Goal: Task Accomplishment & Management: Complete application form

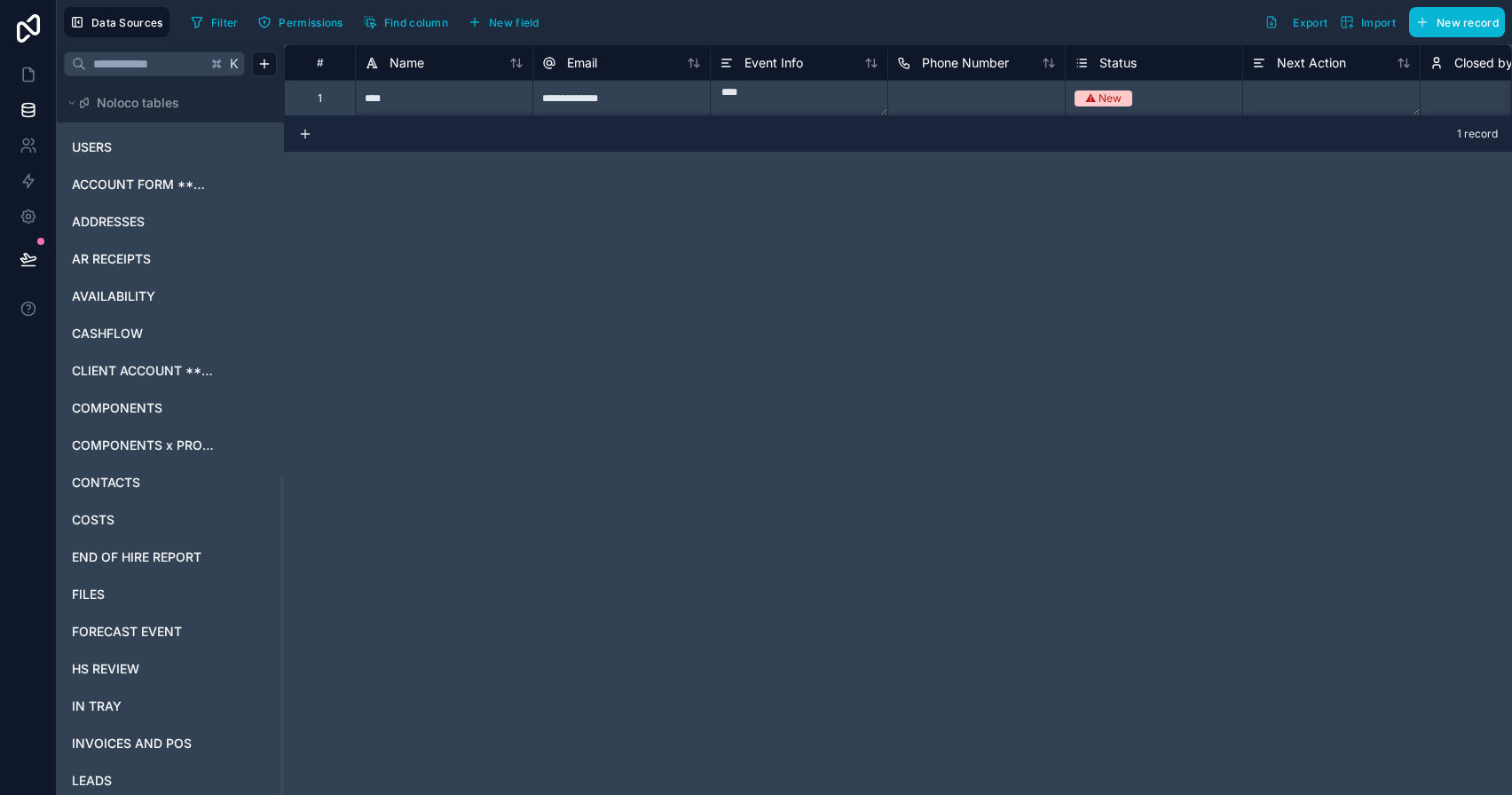
scroll to position [882, 0]
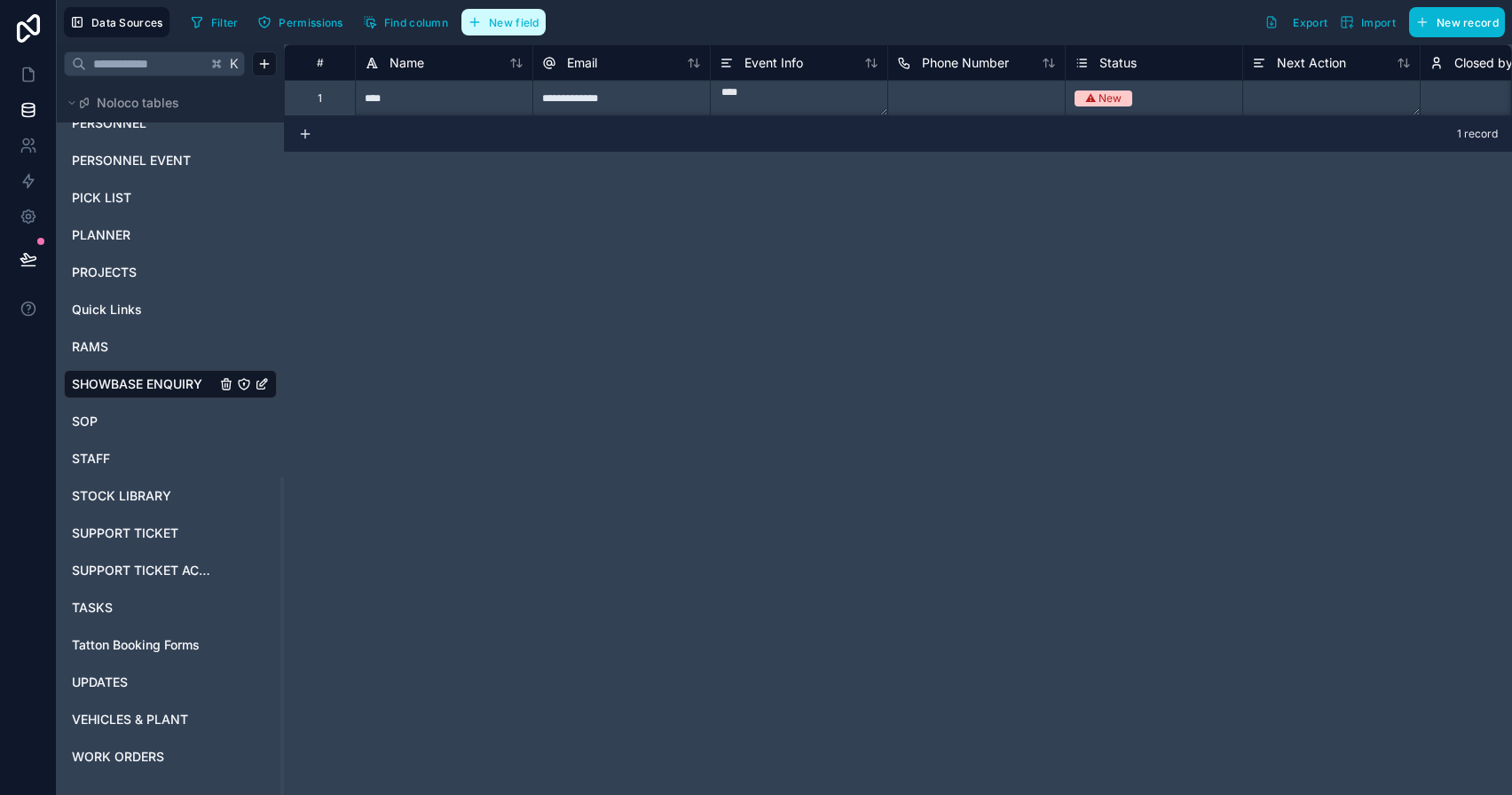
click at [508, 27] on span "New field" at bounding box center [514, 22] width 51 height 13
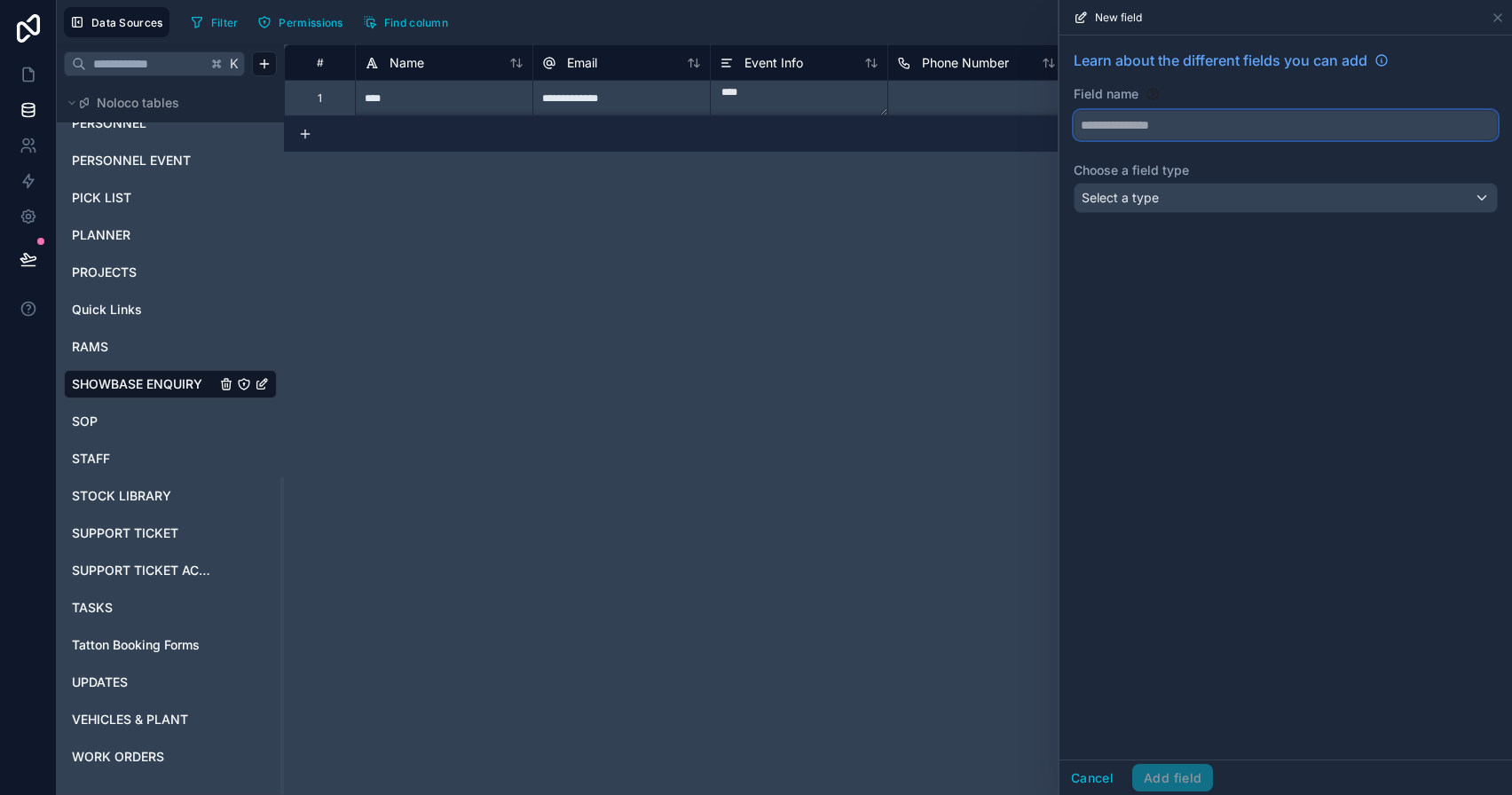
click at [1293, 139] on button at bounding box center [1286, 125] width 424 height 30
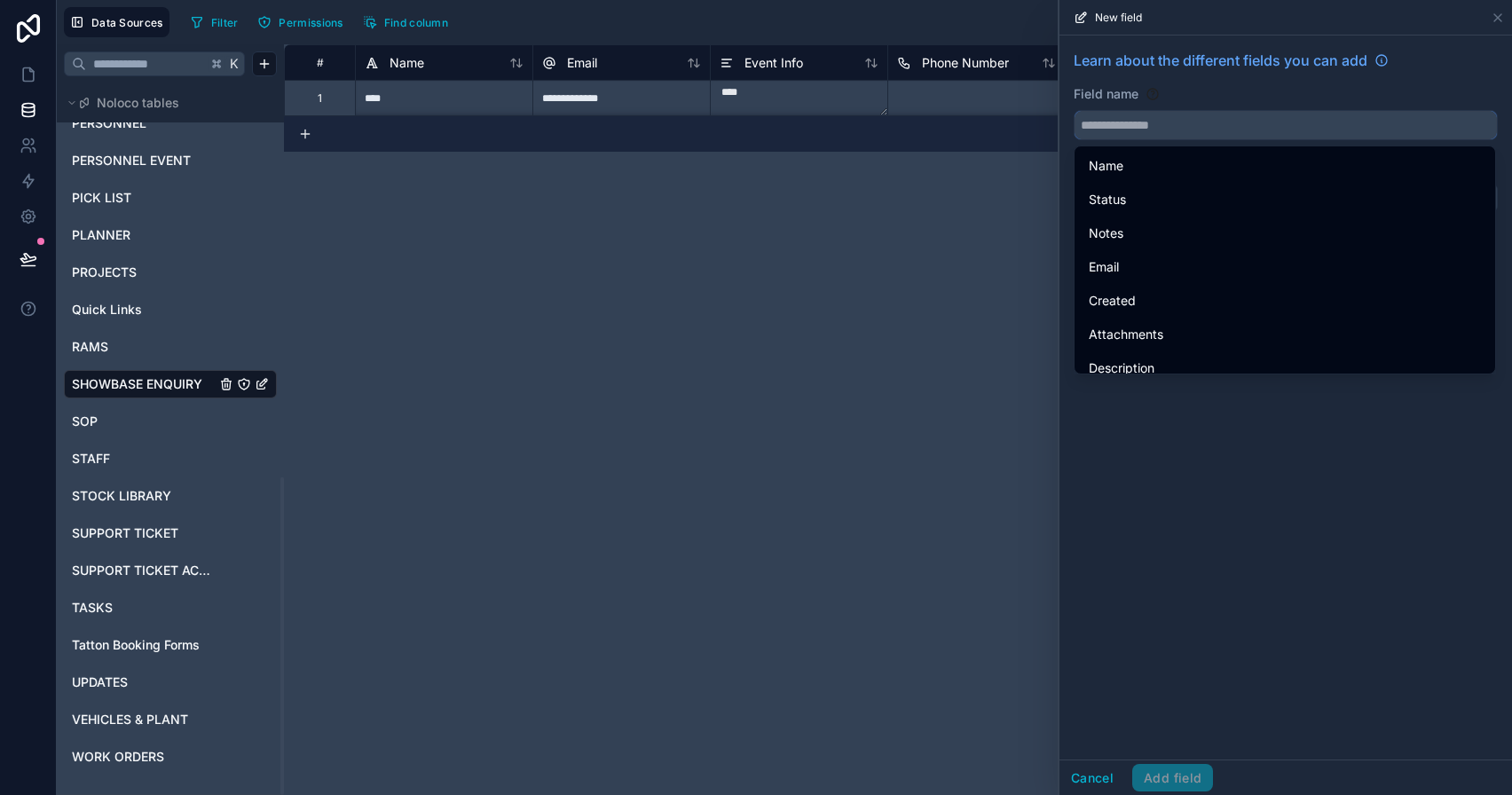
click at [1293, 131] on input "text" at bounding box center [1286, 125] width 422 height 29
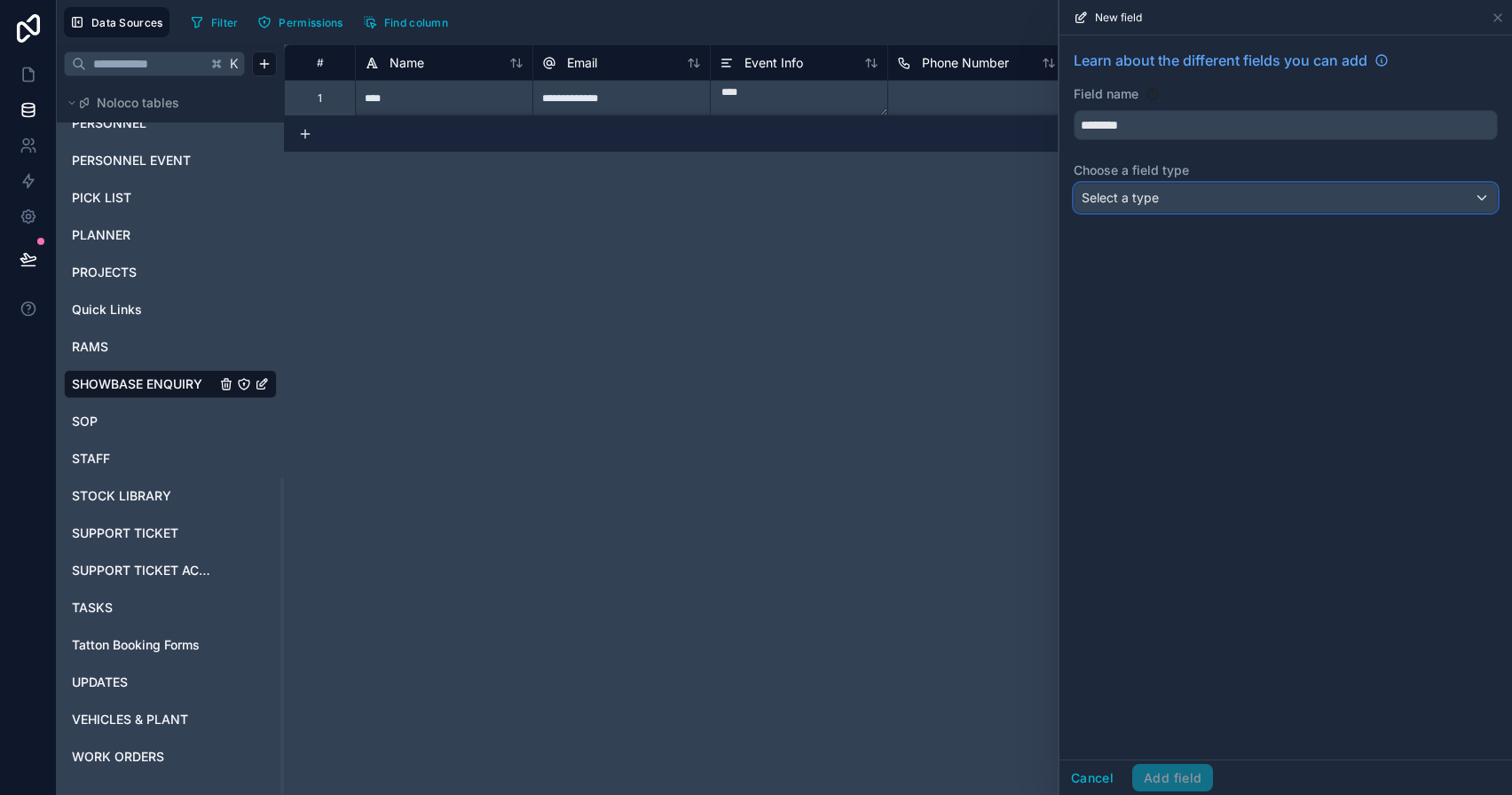
click at [1290, 207] on div "Select a type" at bounding box center [1286, 197] width 422 height 29
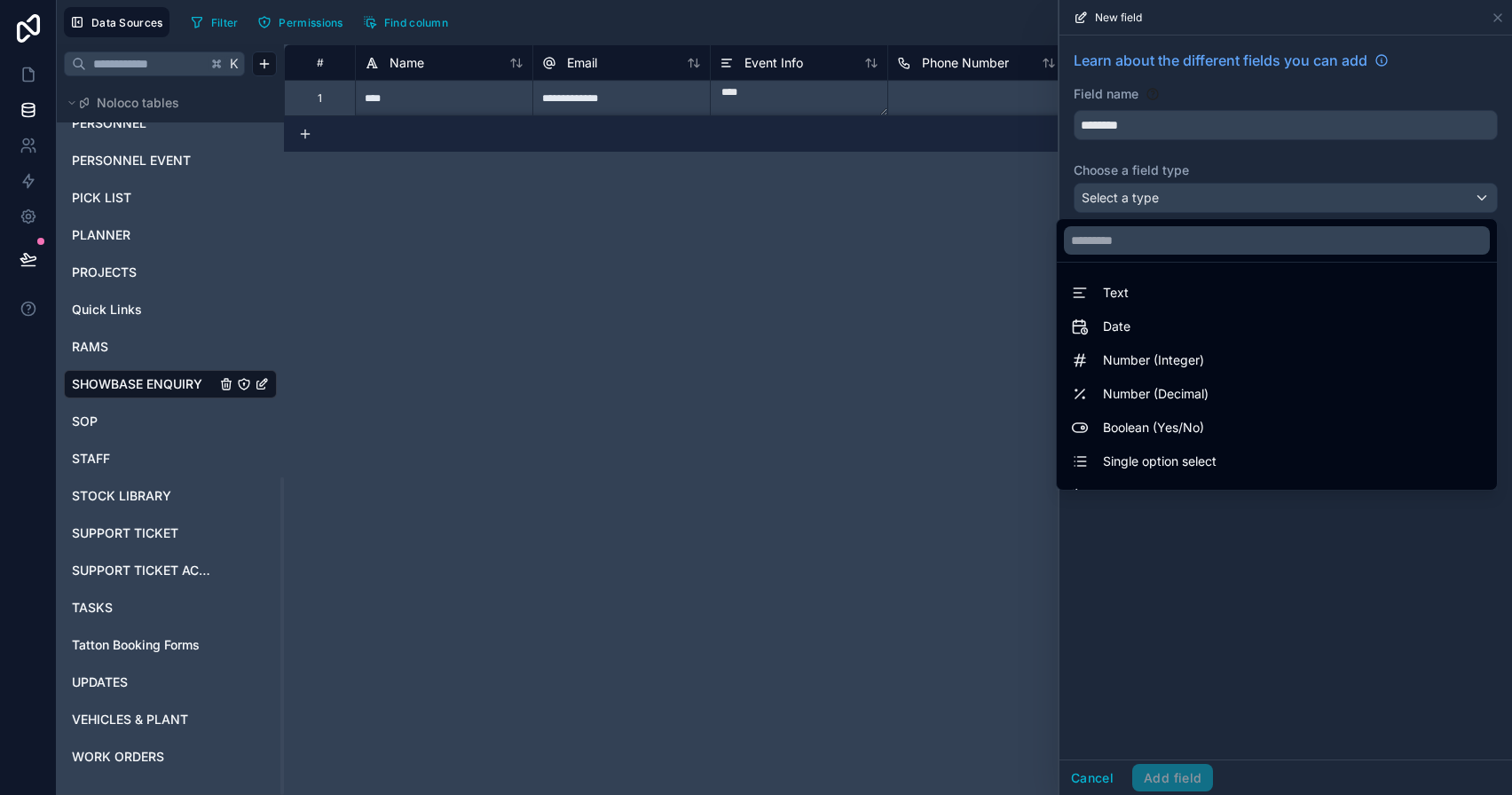
click at [1219, 136] on div at bounding box center [1286, 398] width 452 height 795
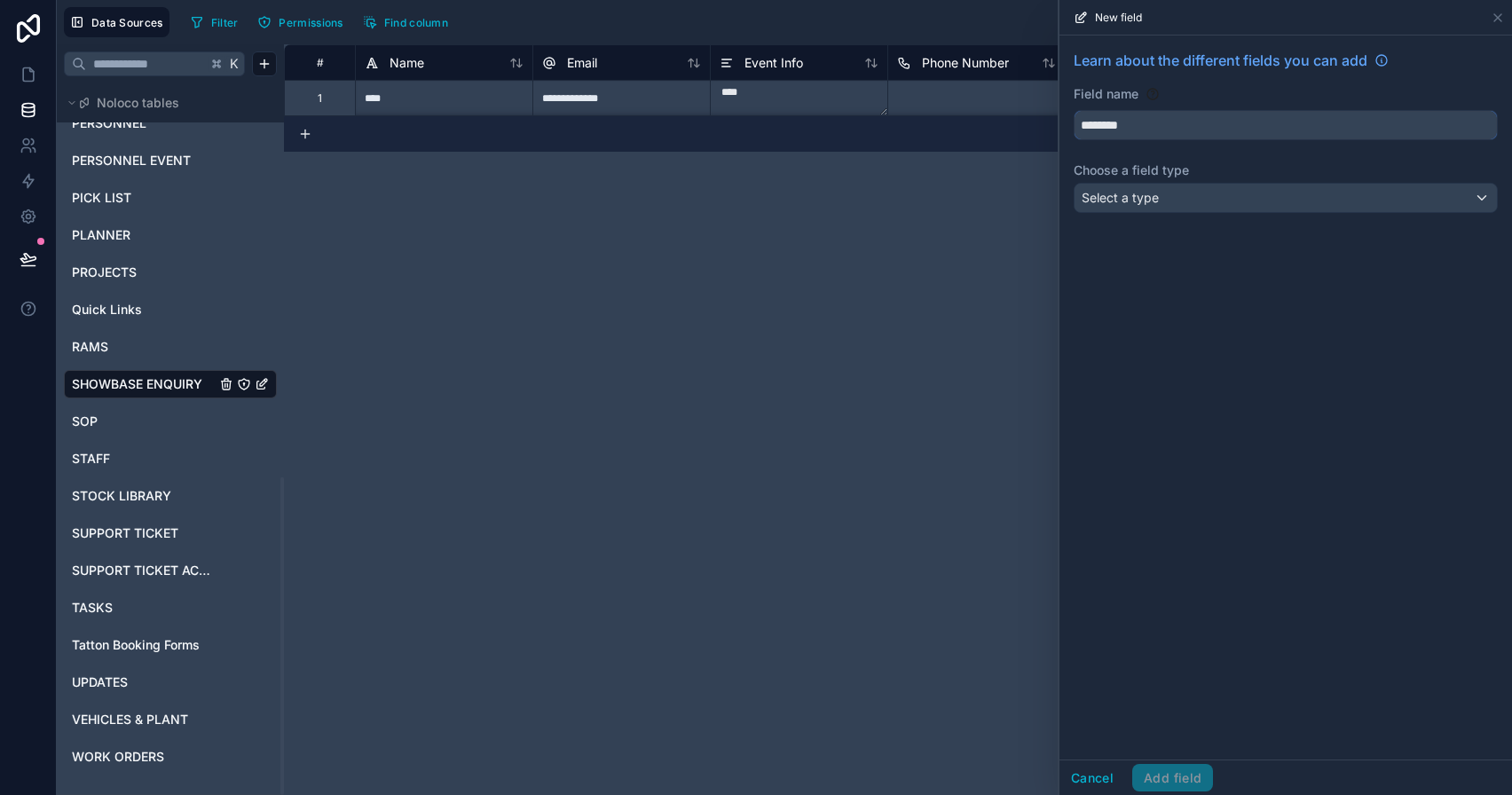
click at [1219, 122] on input "********" at bounding box center [1286, 125] width 422 height 29
click at [1074, 110] on button "********" at bounding box center [1286, 125] width 424 height 30
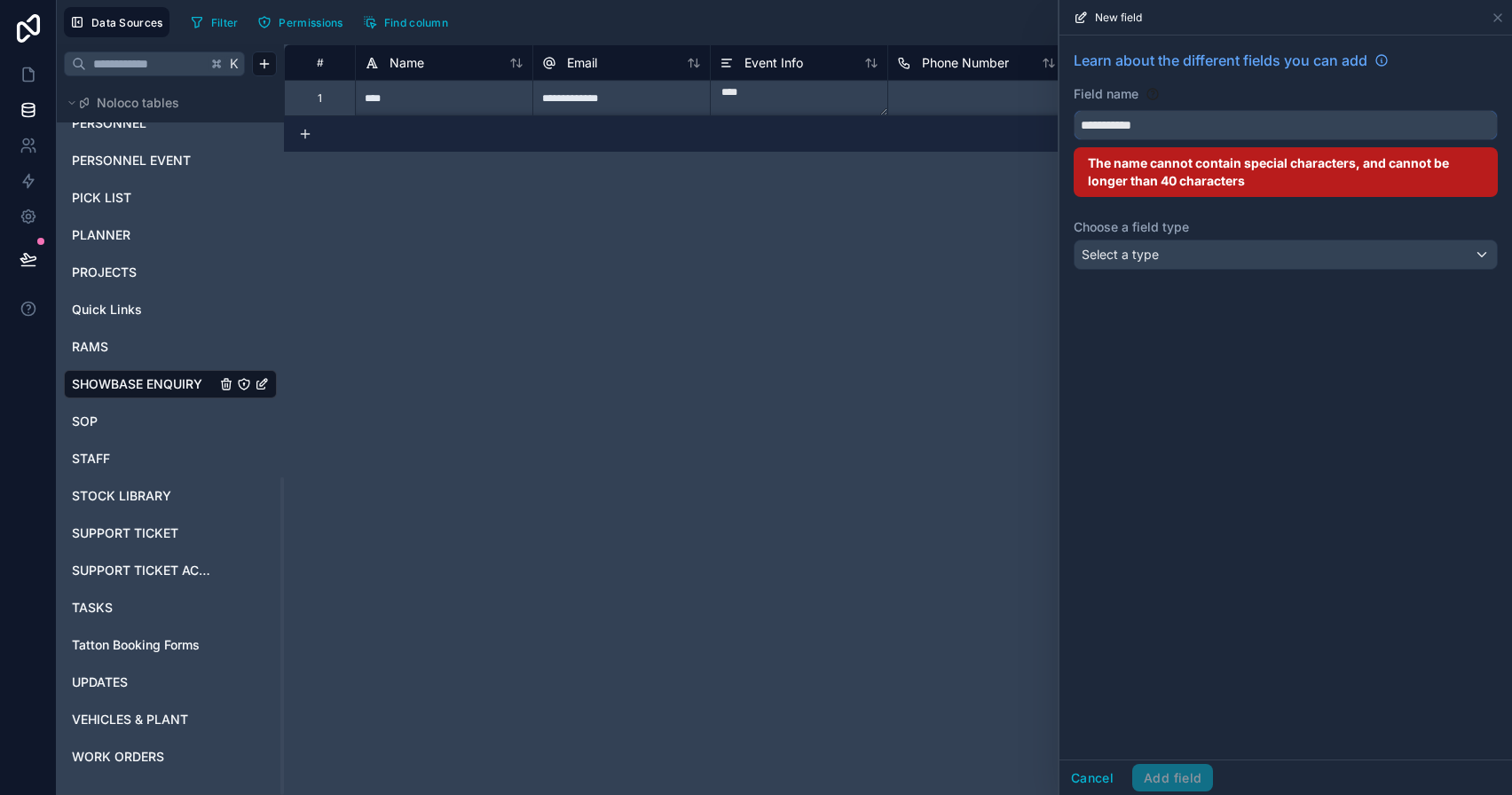
click at [1074, 110] on button "**********" at bounding box center [1286, 125] width 424 height 30
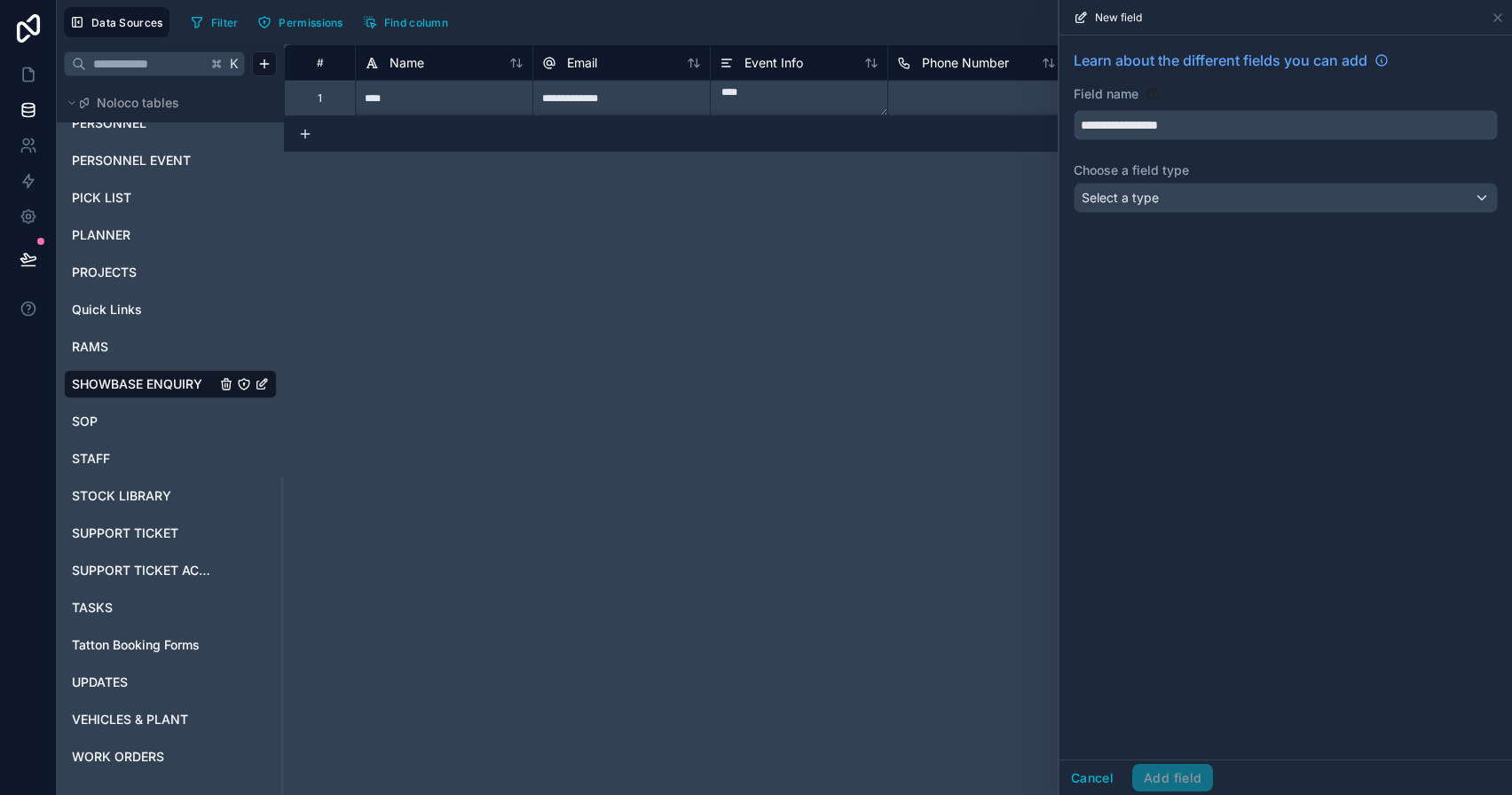
click at [1074, 110] on button "**********" at bounding box center [1286, 125] width 424 height 30
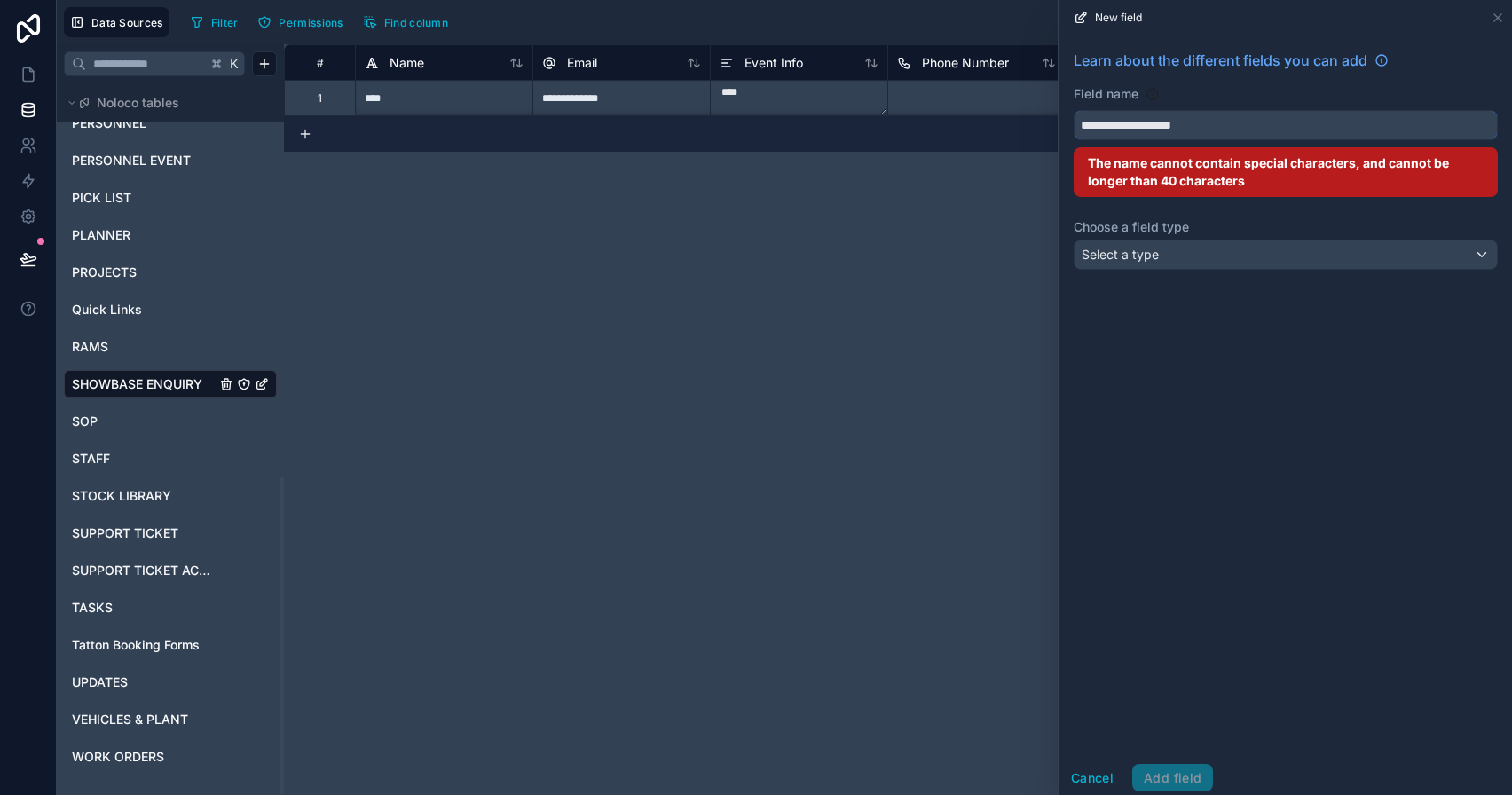
click at [1074, 110] on button "**********" at bounding box center [1286, 125] width 424 height 30
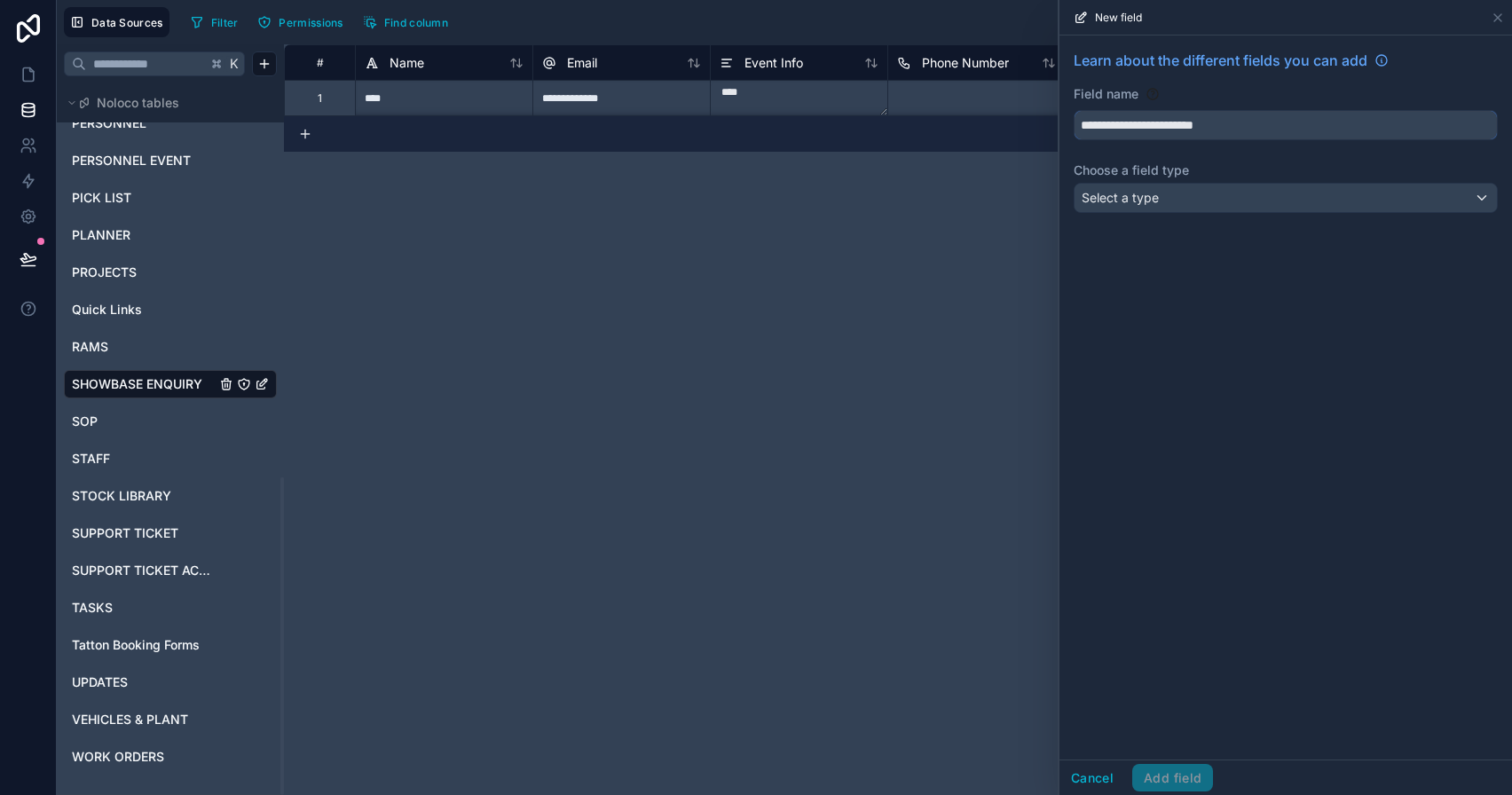
type input "**********"
click at [1230, 194] on div "Select a type" at bounding box center [1286, 197] width 422 height 29
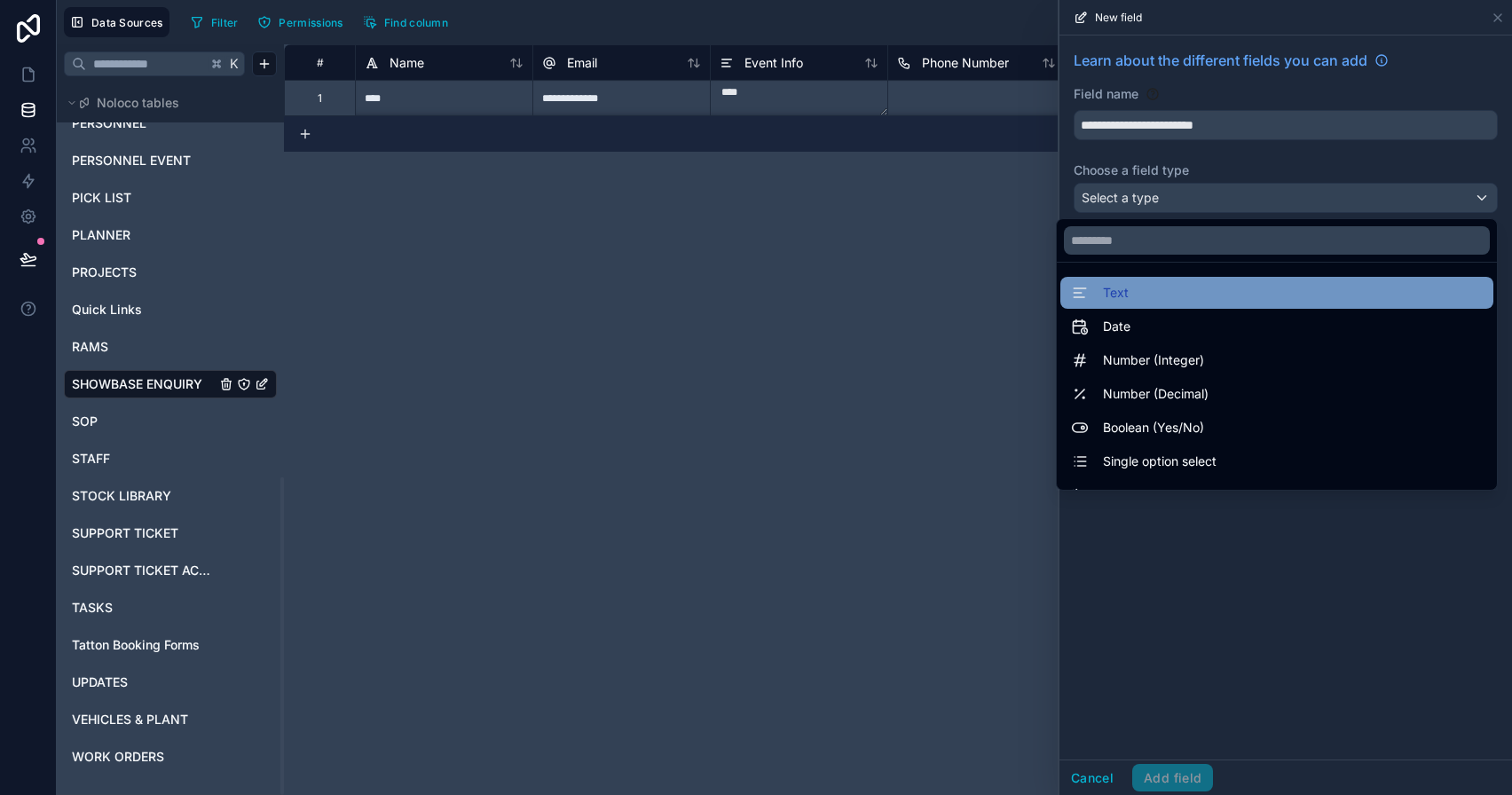
click at [1203, 292] on div "Text" at bounding box center [1276, 292] width 411 height 21
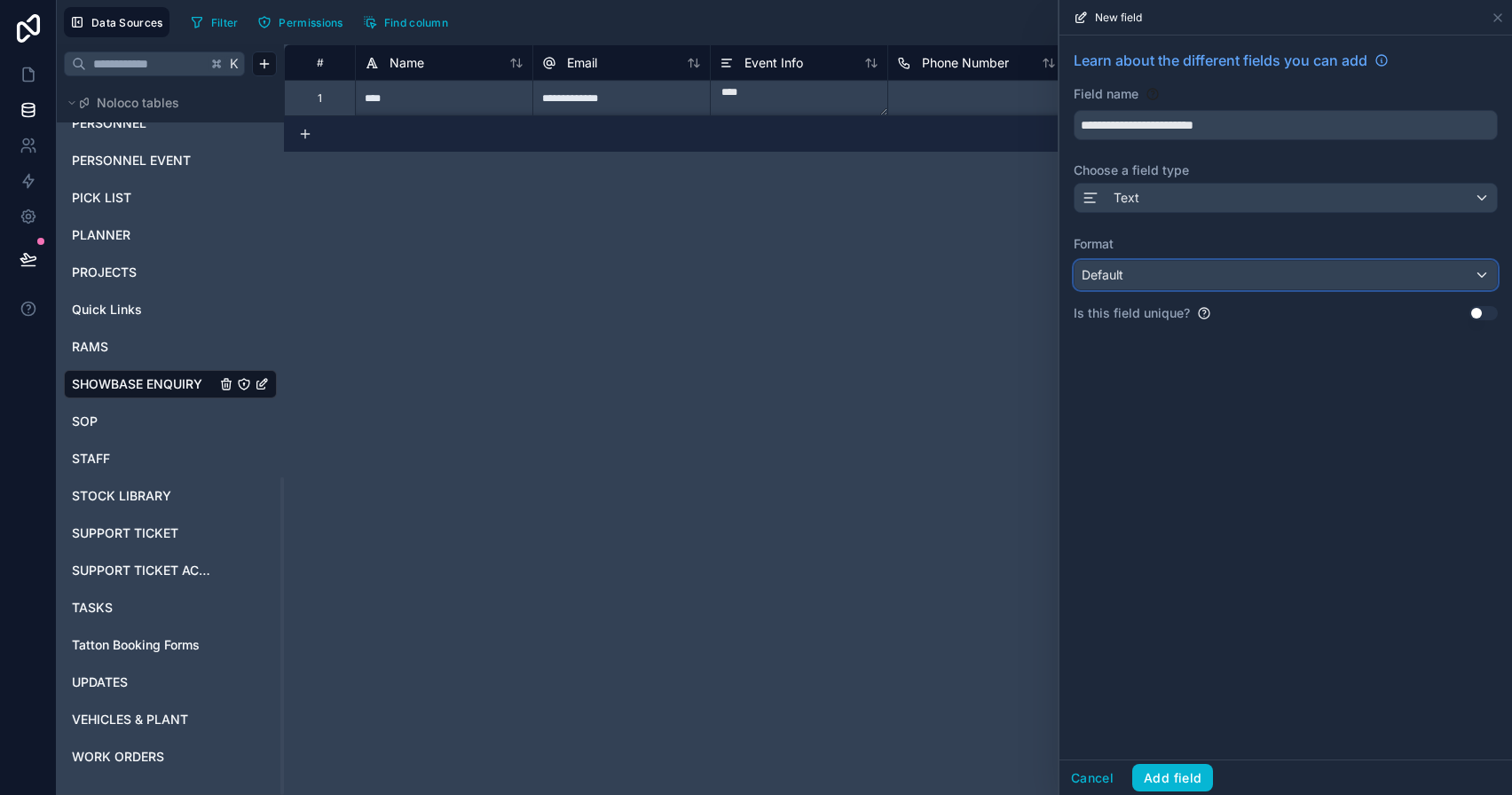
click at [1194, 284] on div "Default" at bounding box center [1286, 275] width 422 height 29
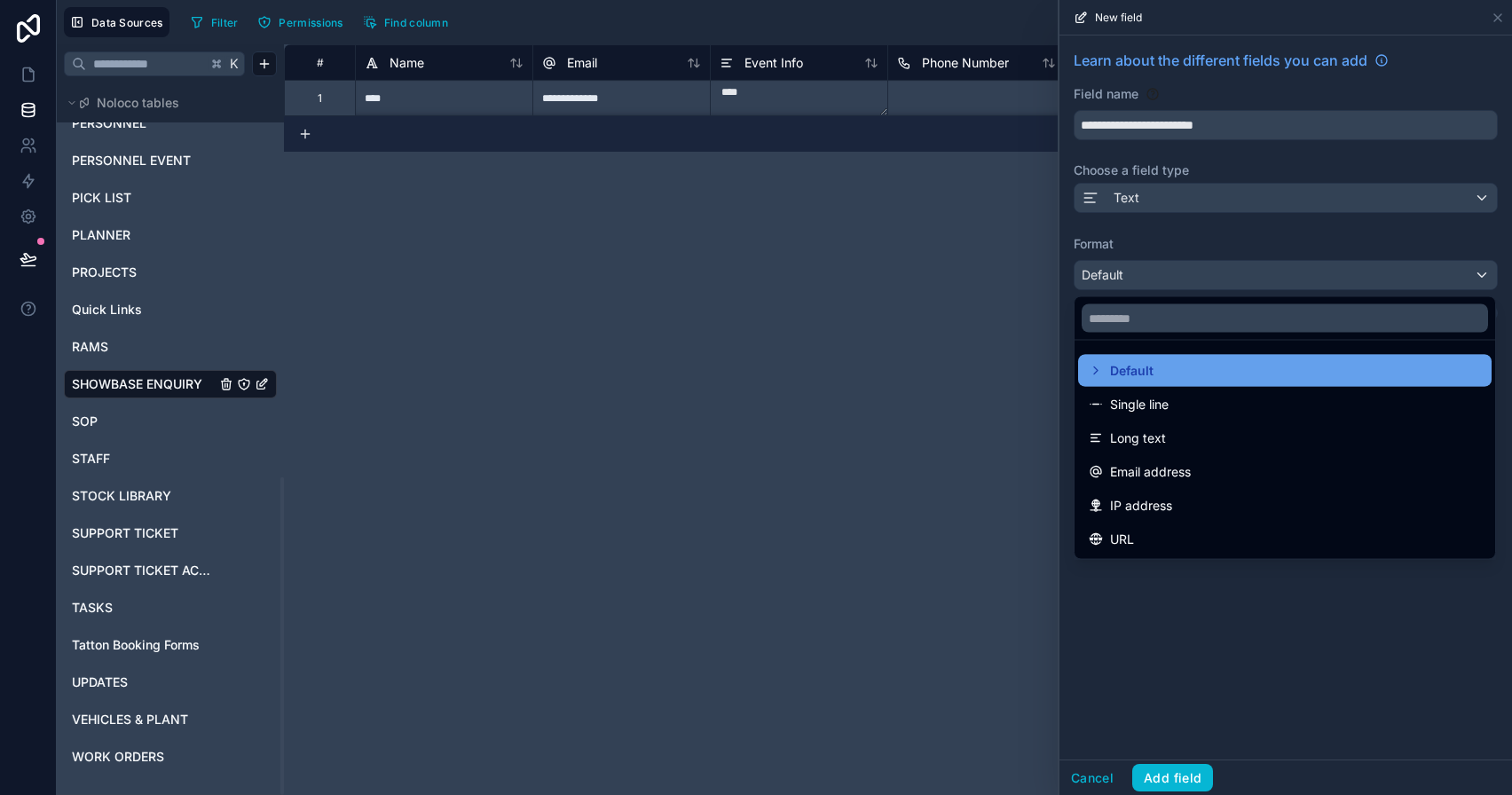
click at [1196, 367] on div "Default" at bounding box center [1285, 371] width 392 height 21
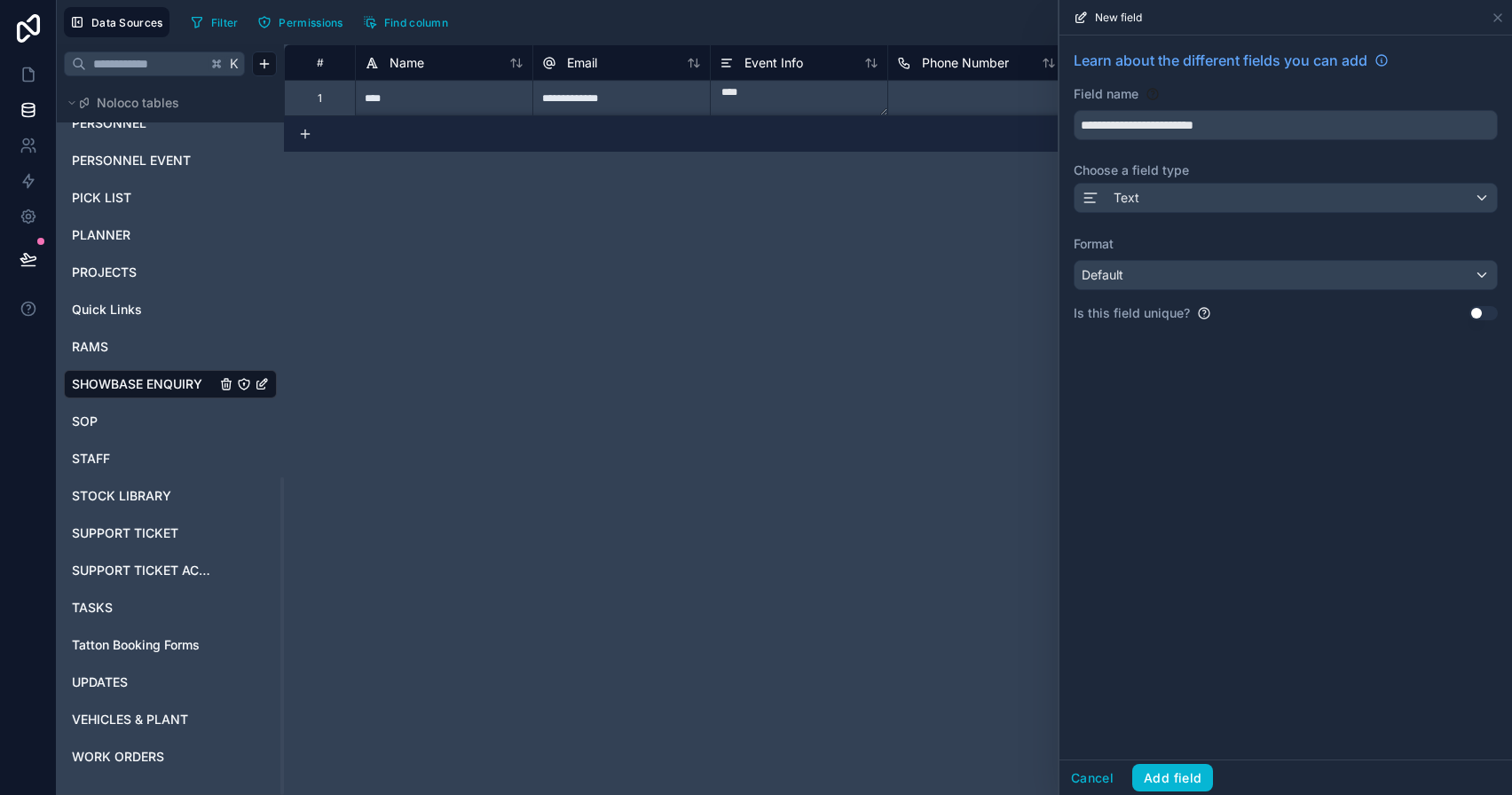
click at [1150, 259] on div "Format Default" at bounding box center [1286, 262] width 424 height 55
click at [1150, 269] on div "Default" at bounding box center [1286, 275] width 422 height 29
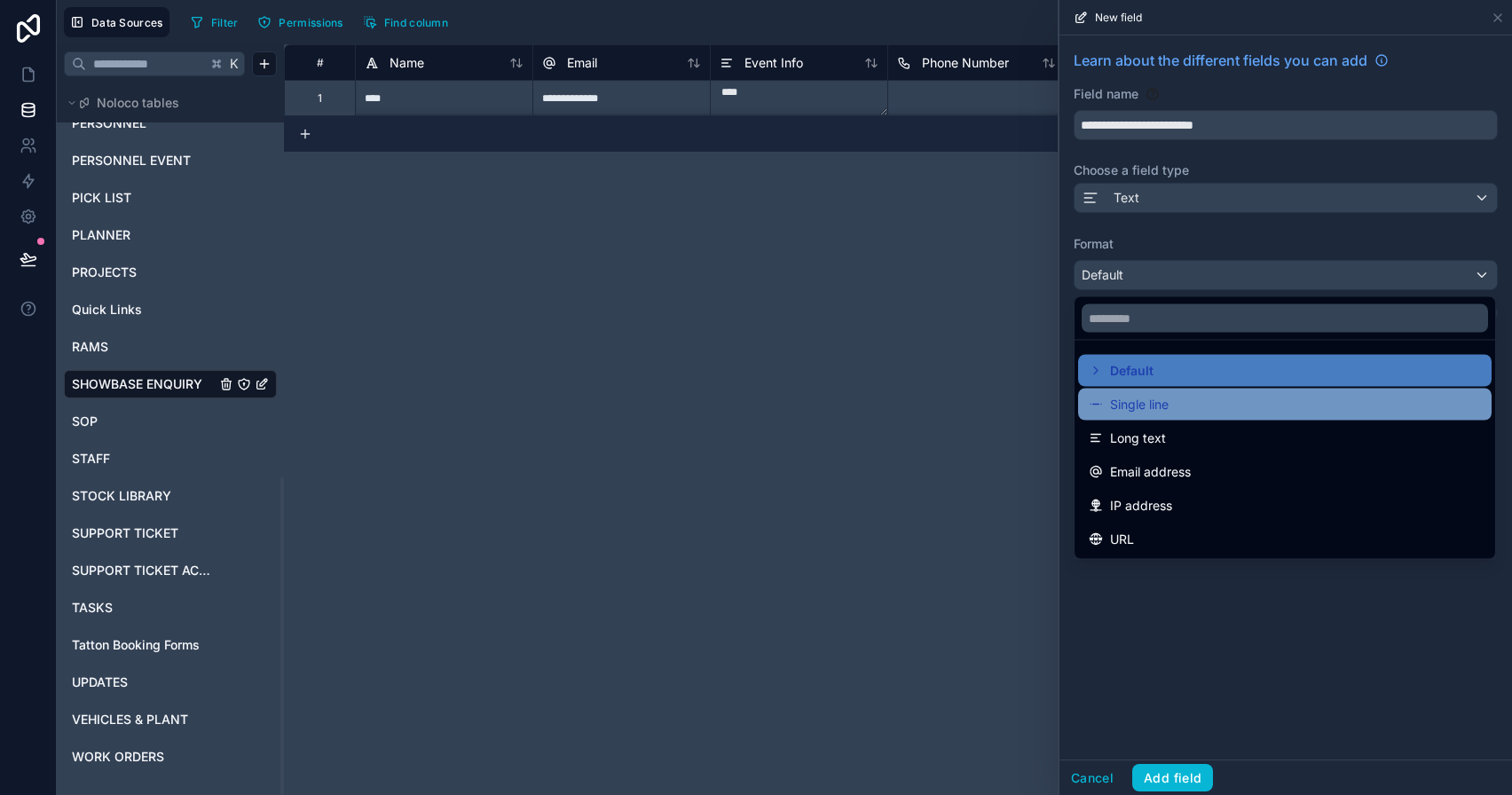
click at [1139, 399] on span "Single line" at bounding box center [1138, 404] width 59 height 21
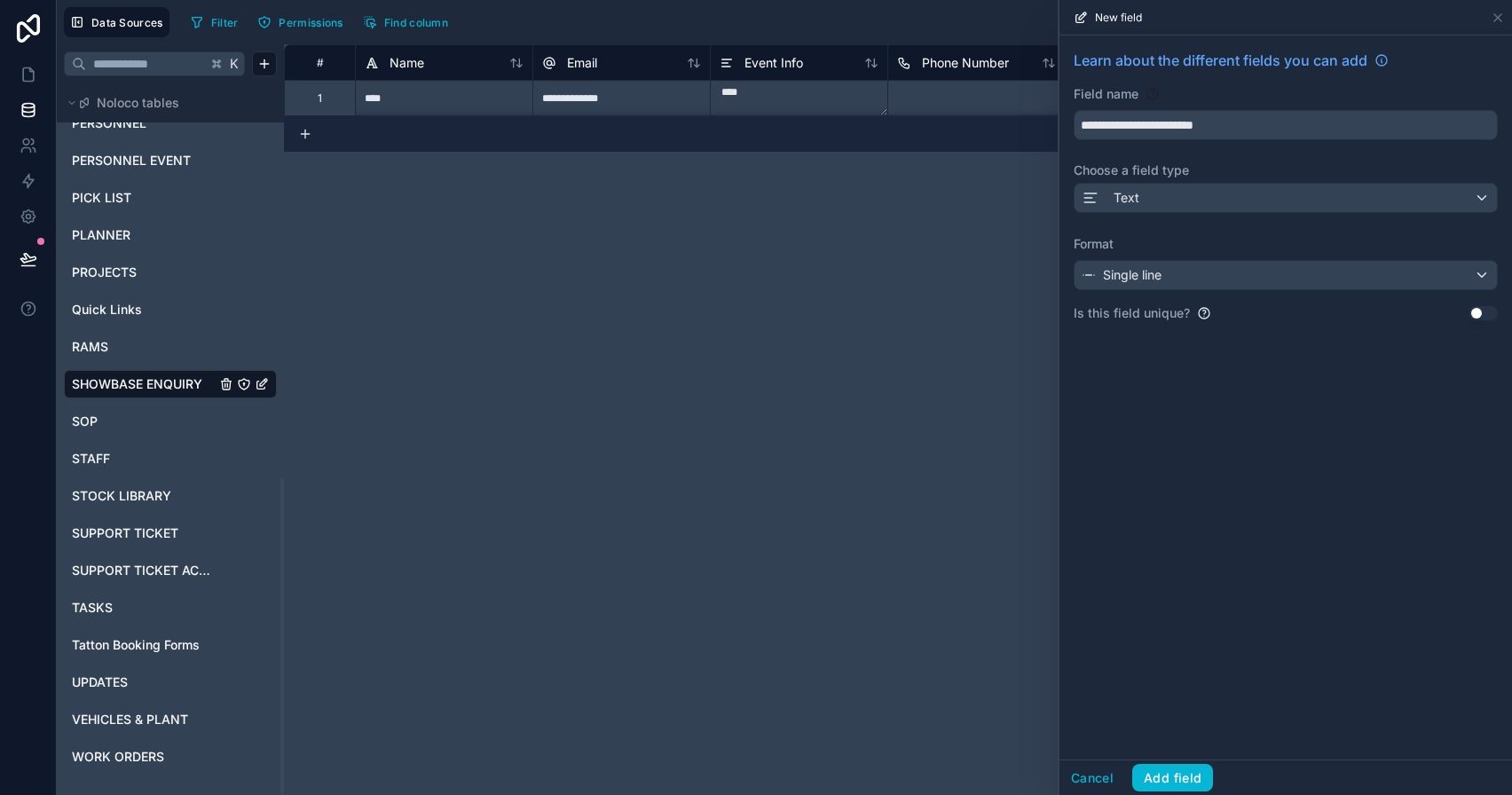
click at [1181, 758] on div "**********" at bounding box center [1286, 398] width 452 height 724
click at [1181, 767] on button "Add field" at bounding box center [1172, 778] width 81 height 29
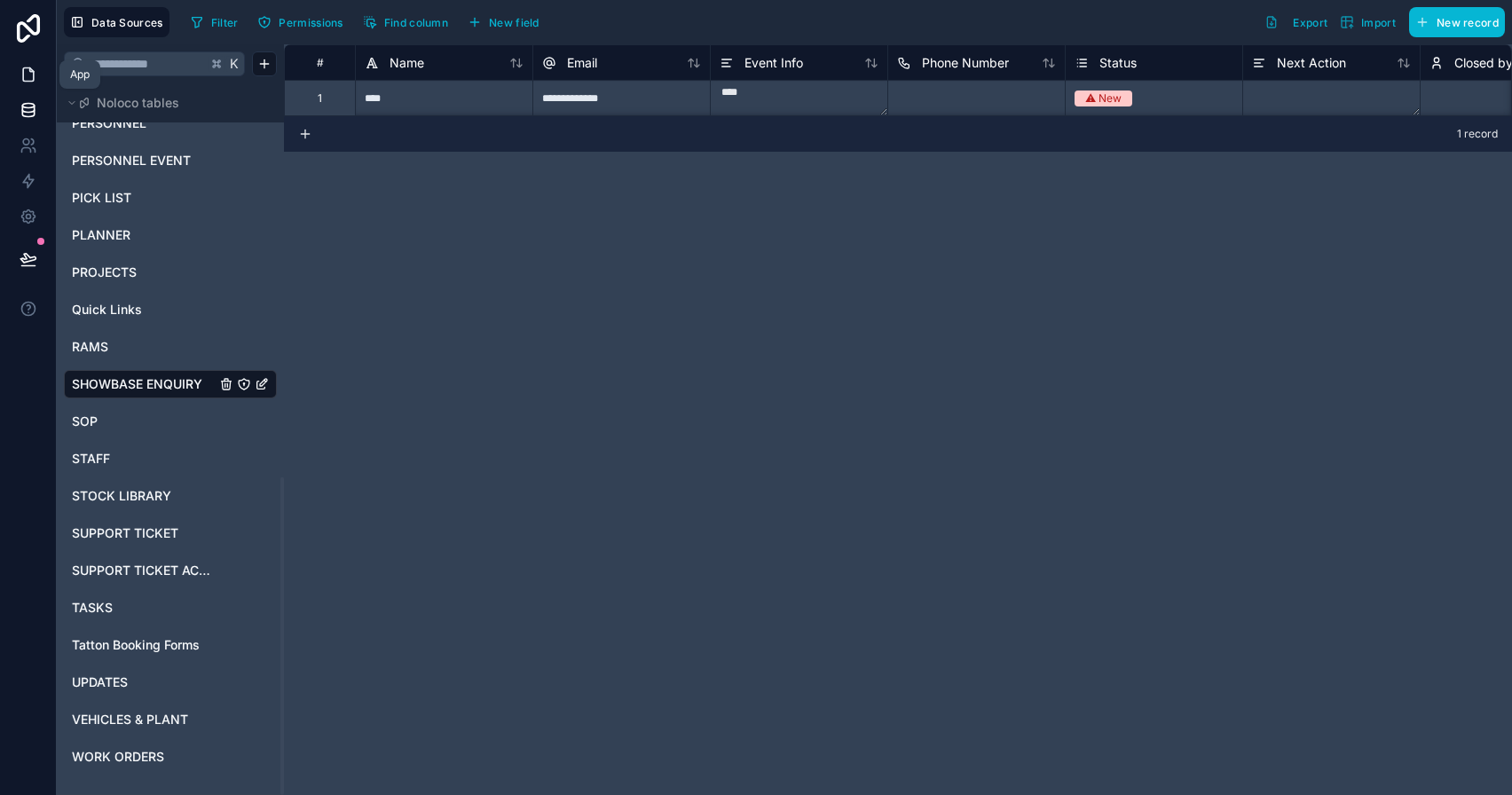
click at [23, 69] on icon at bounding box center [28, 75] width 11 height 13
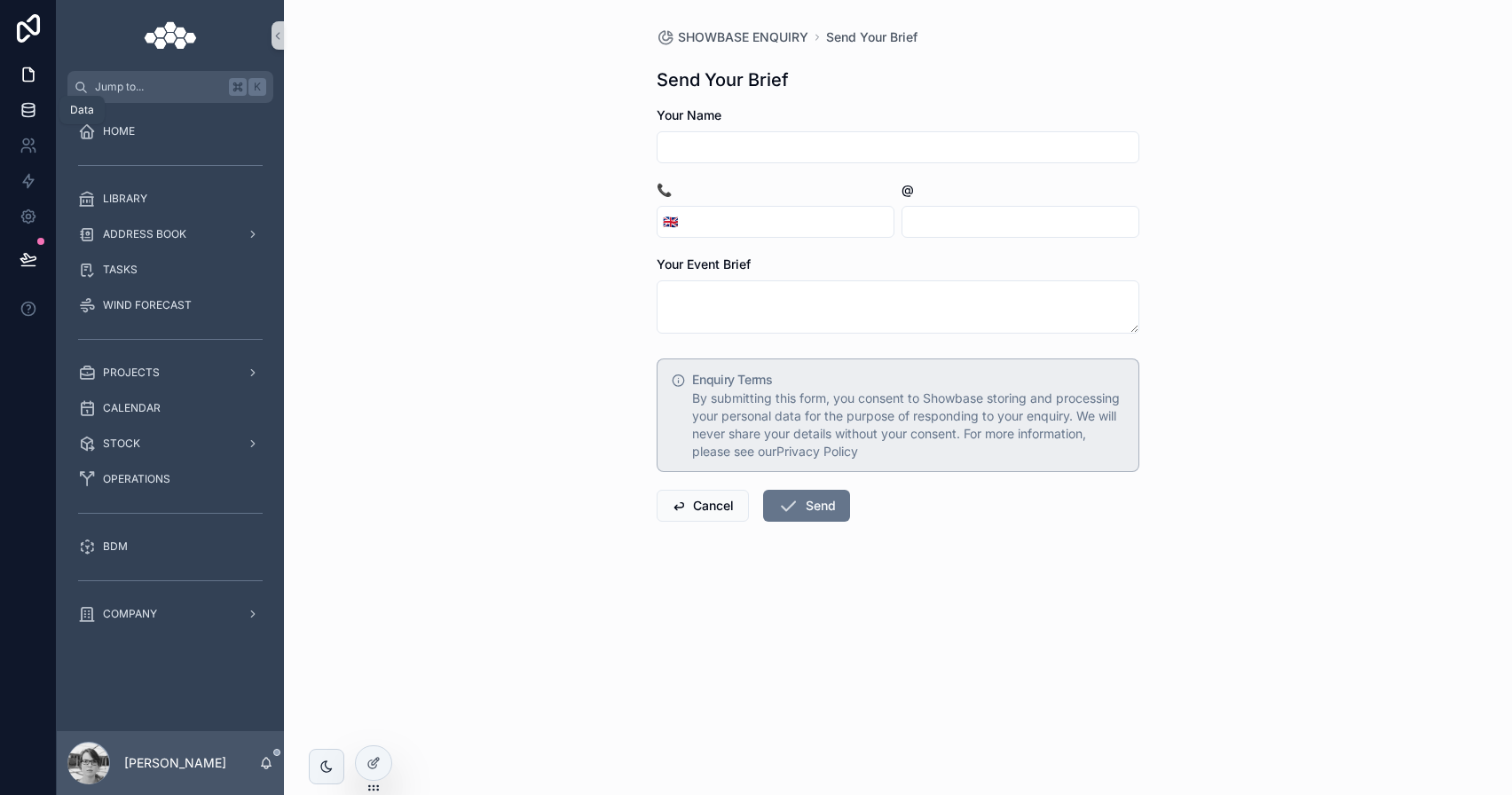
click at [35, 100] on link at bounding box center [28, 111] width 56 height 36
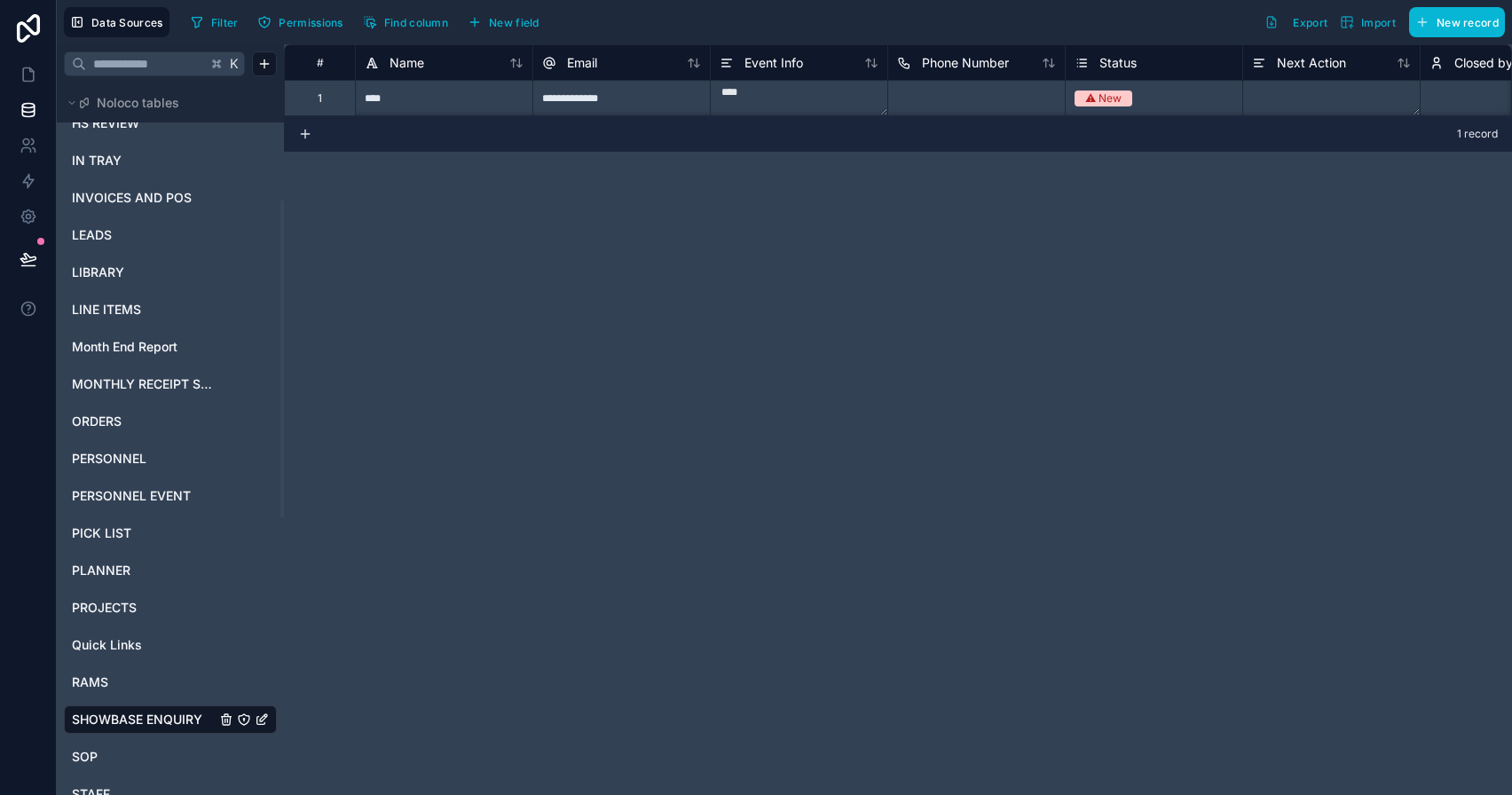
scroll to position [719, 0]
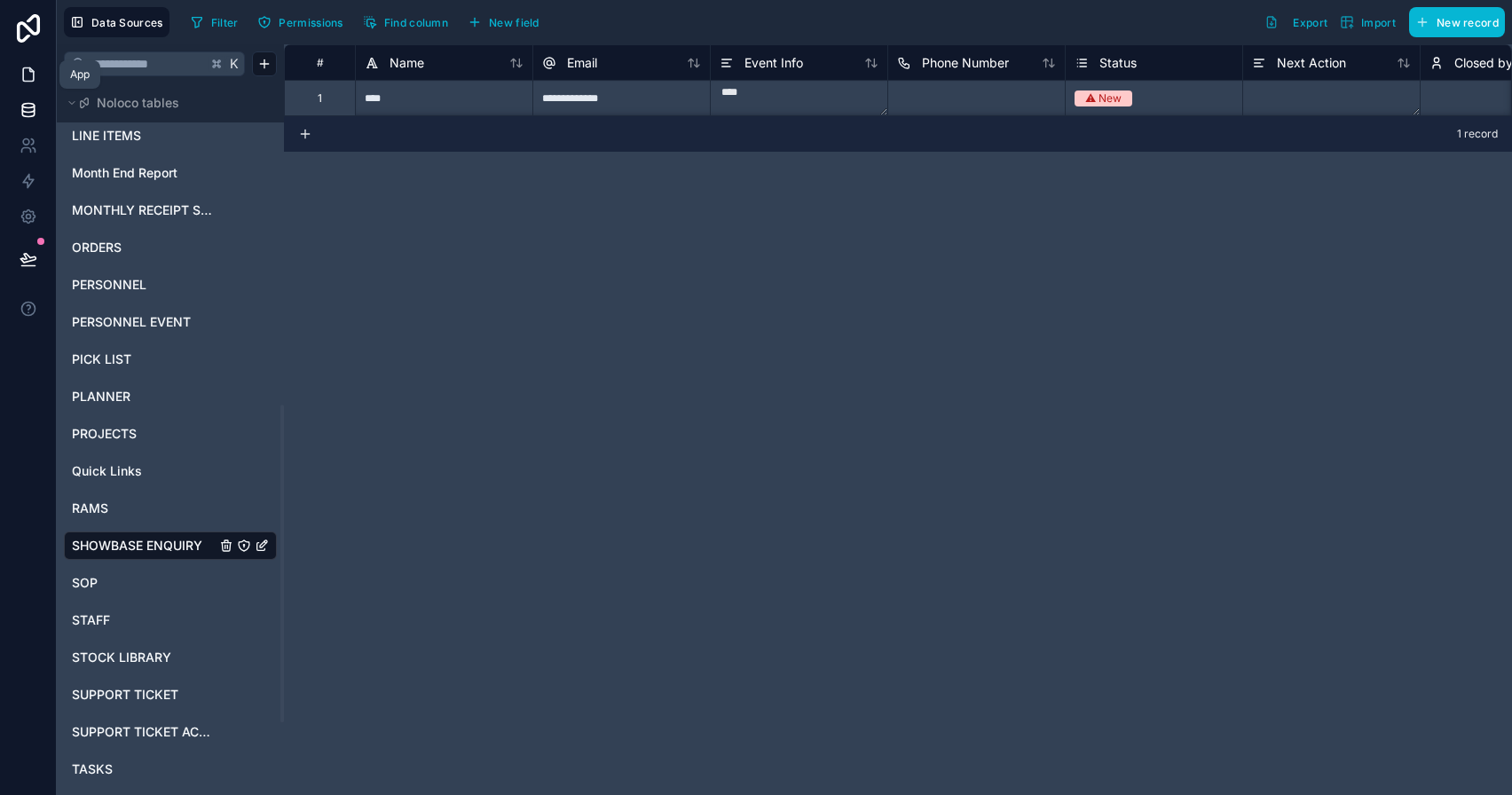
click at [37, 79] on link at bounding box center [28, 75] width 56 height 36
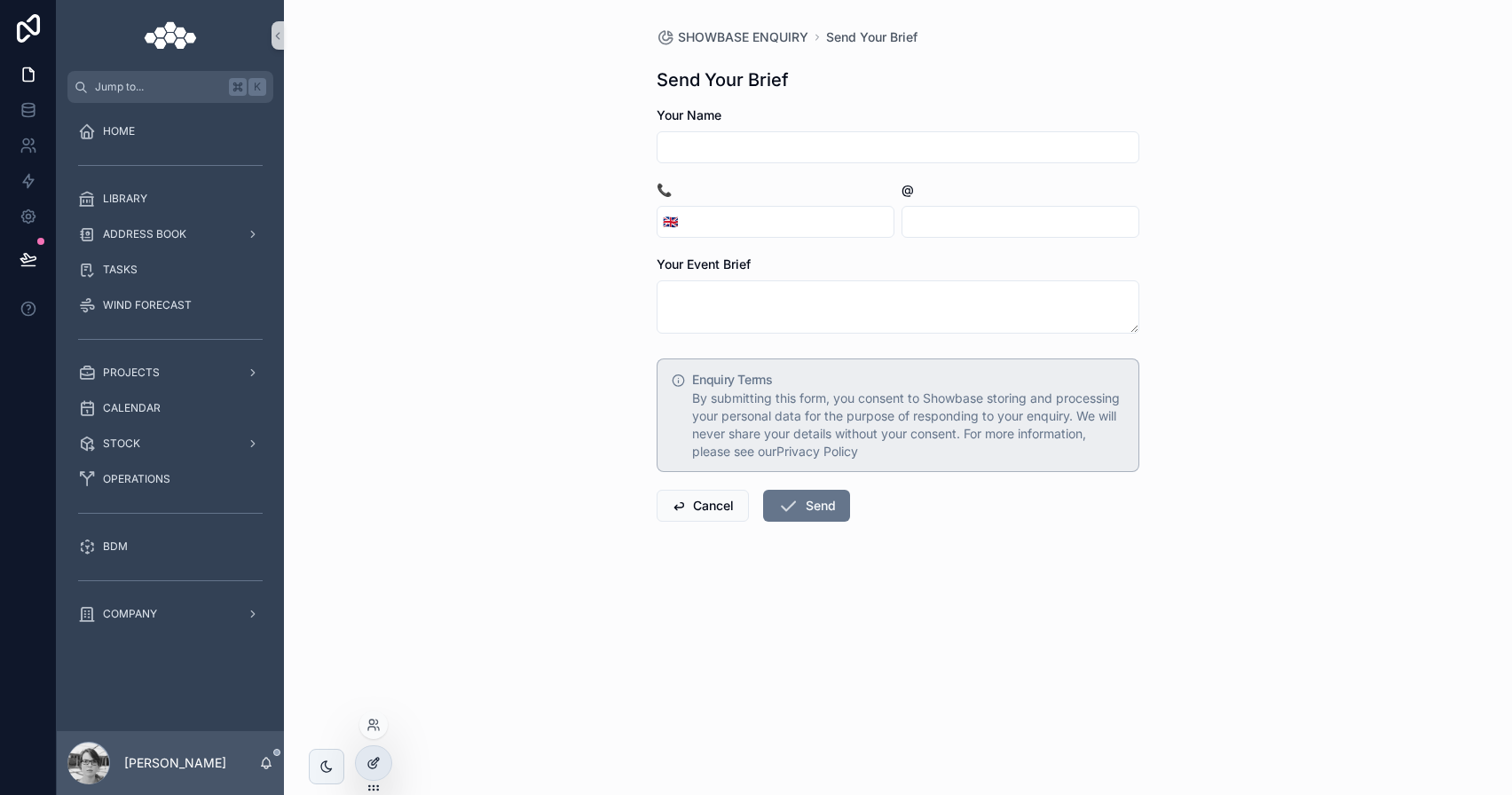
click at [367, 754] on div at bounding box center [374, 763] width 36 height 34
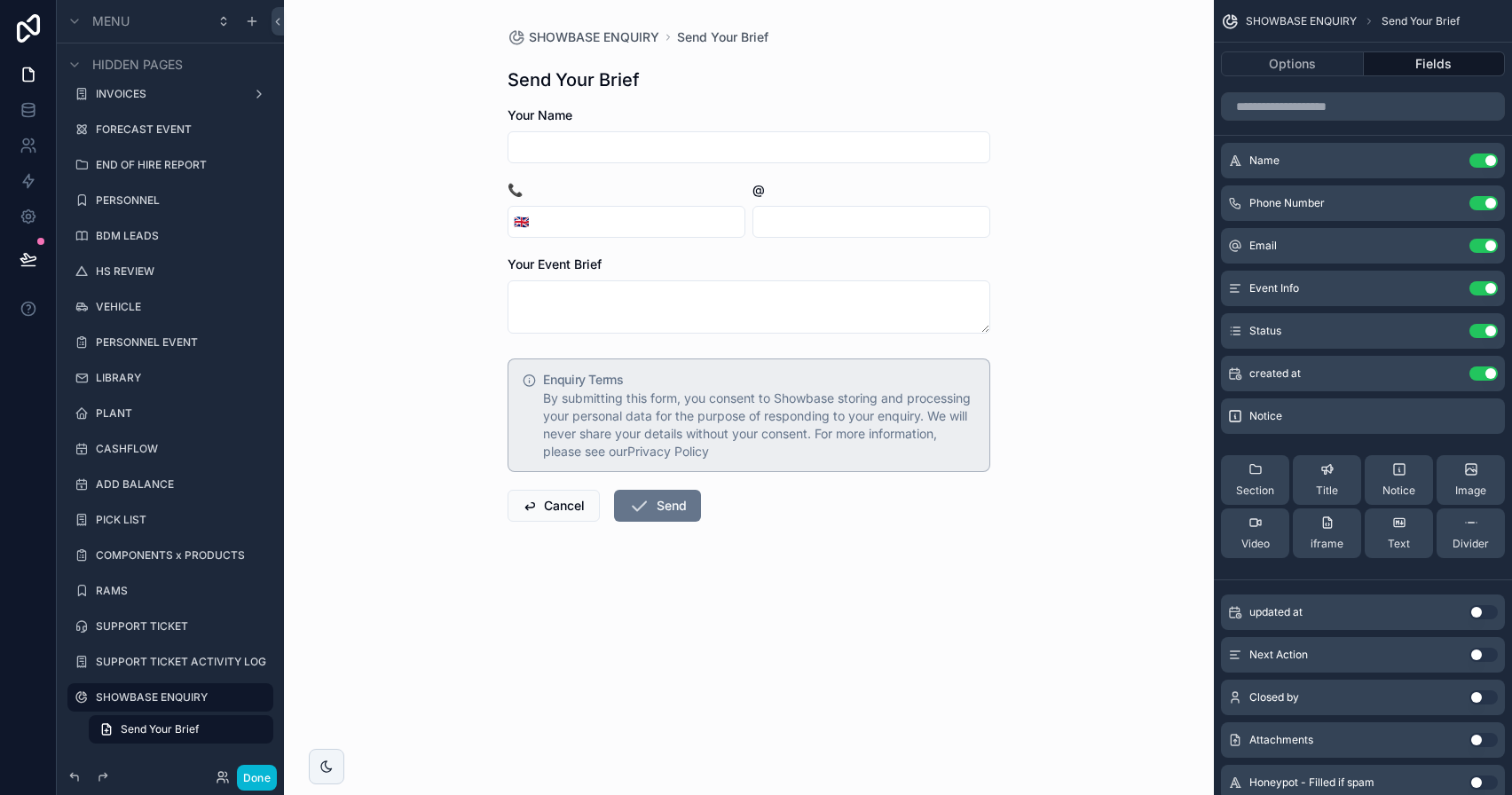
scroll to position [55, 0]
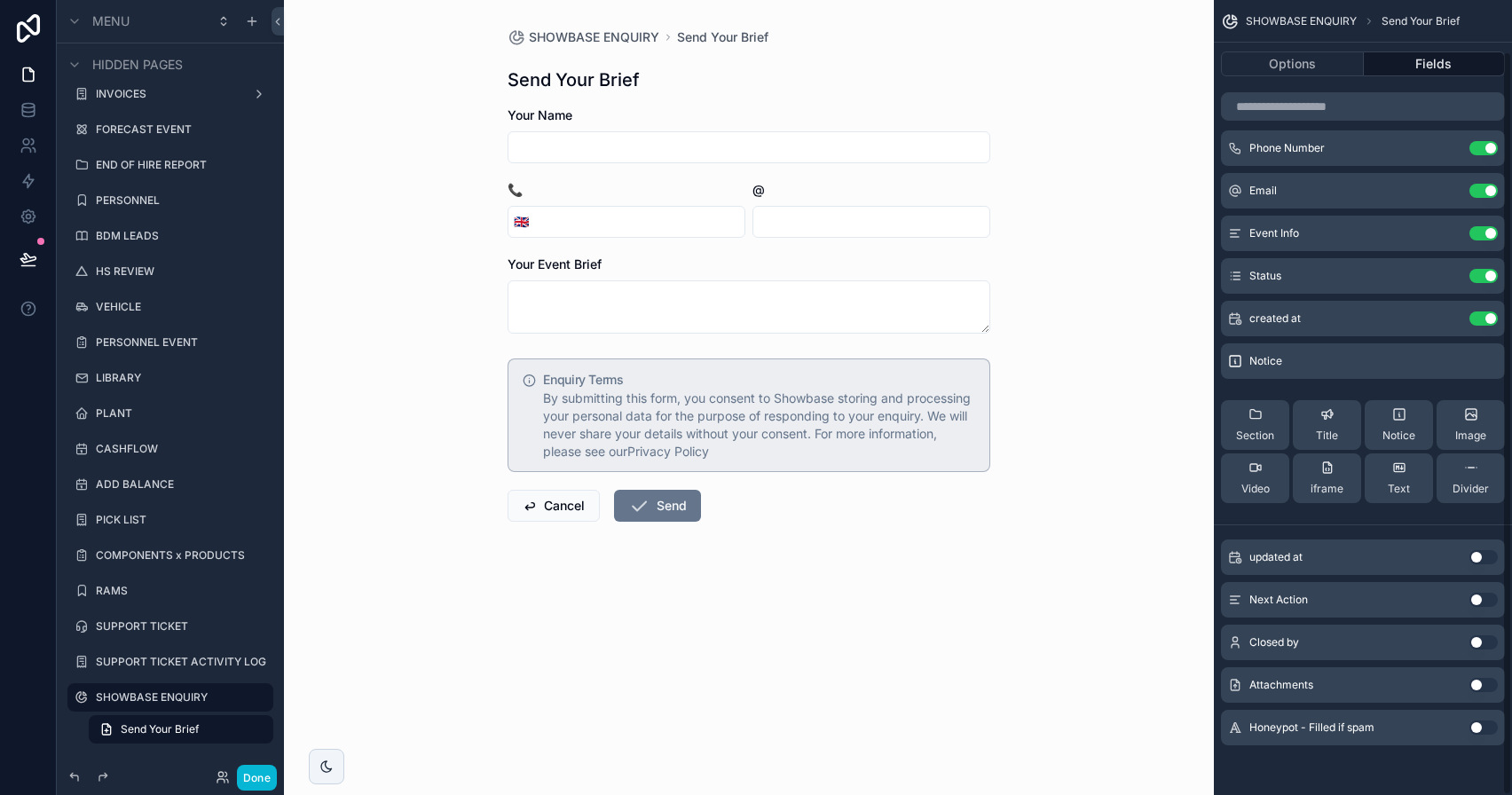
click at [1488, 729] on button "Use setting" at bounding box center [1483, 727] width 29 height 14
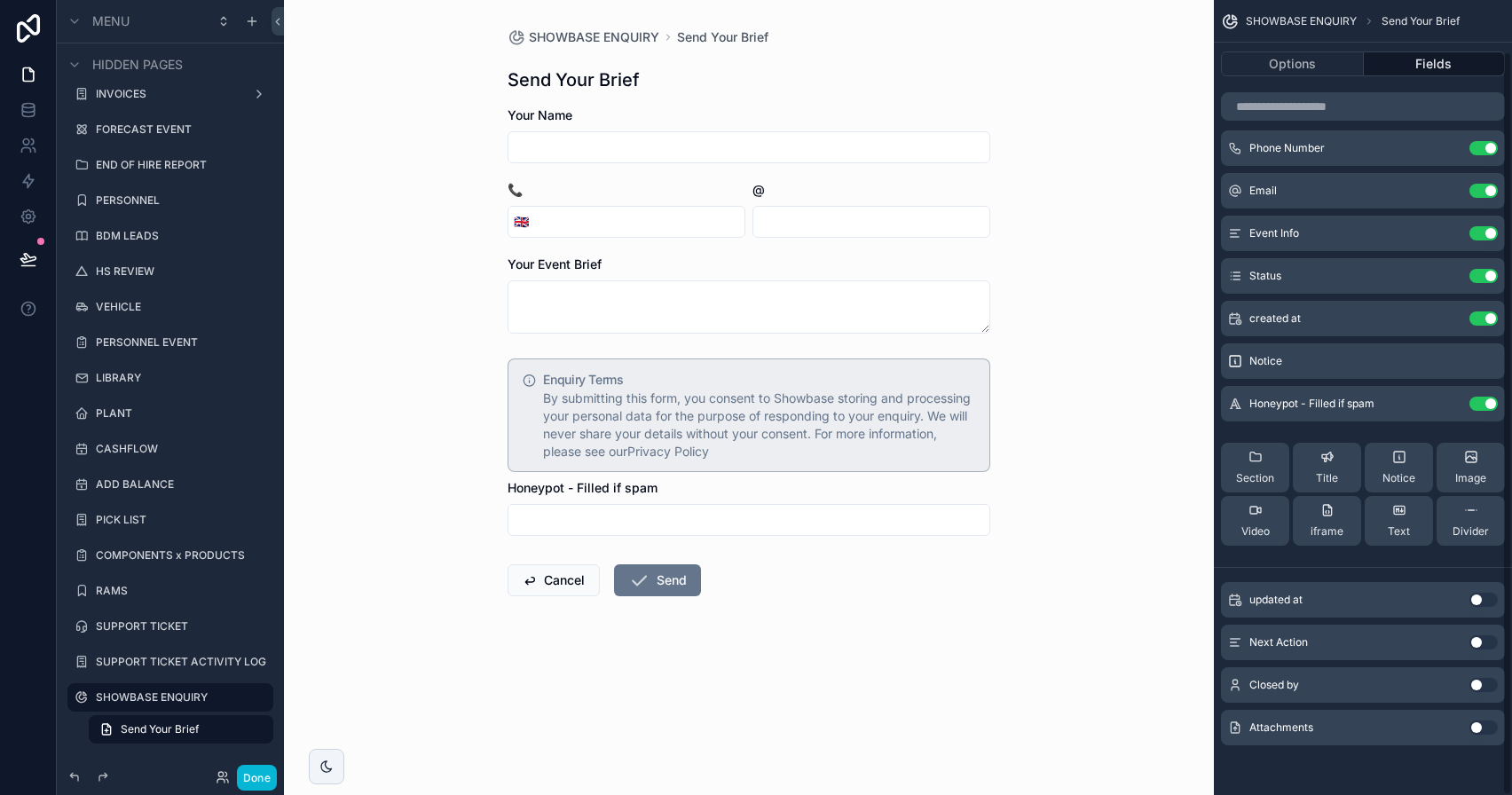
click at [1423, 74] on button "Fields" at bounding box center [1434, 64] width 142 height 25
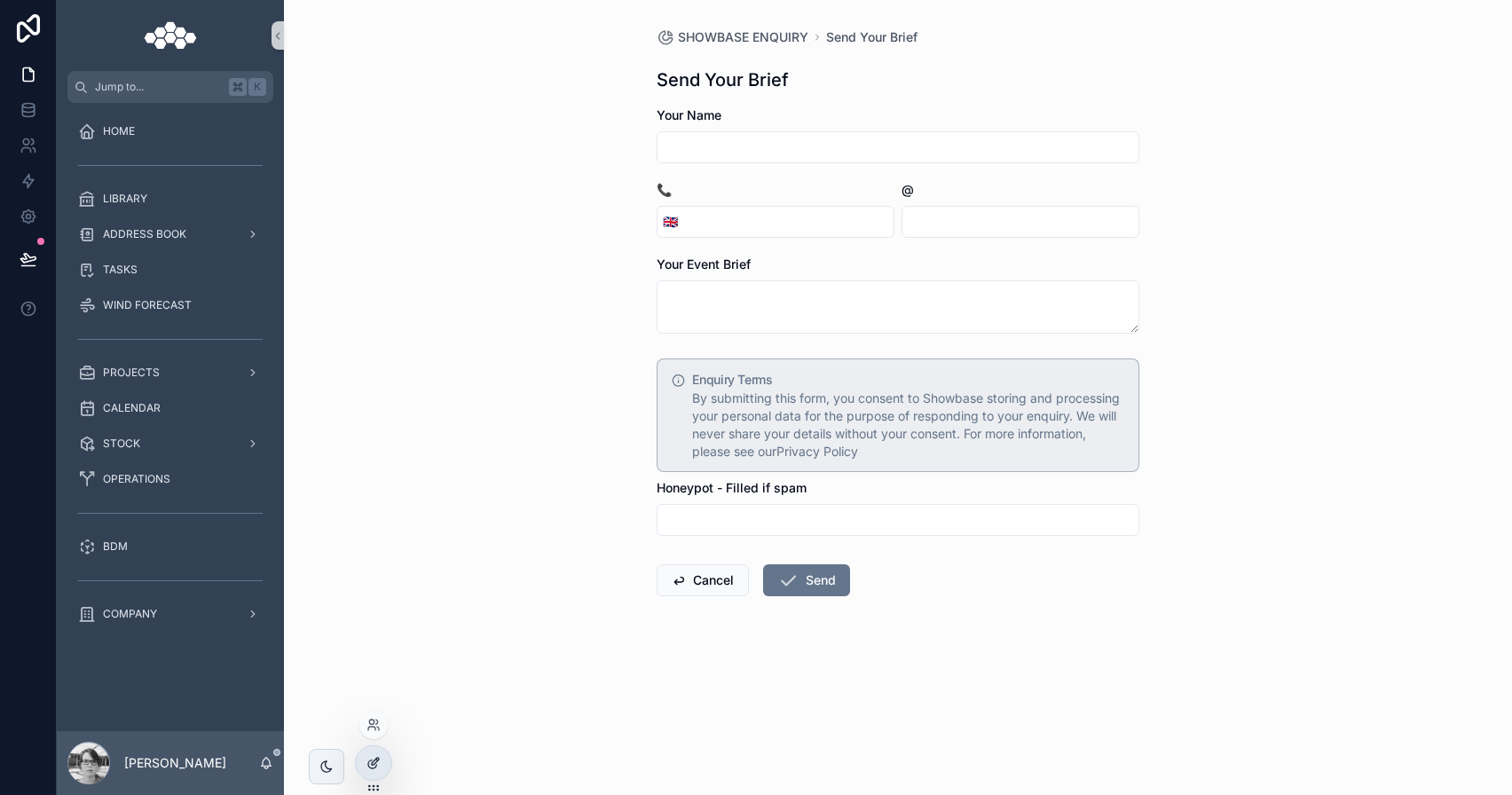
click at [376, 778] on div at bounding box center [374, 763] width 36 height 34
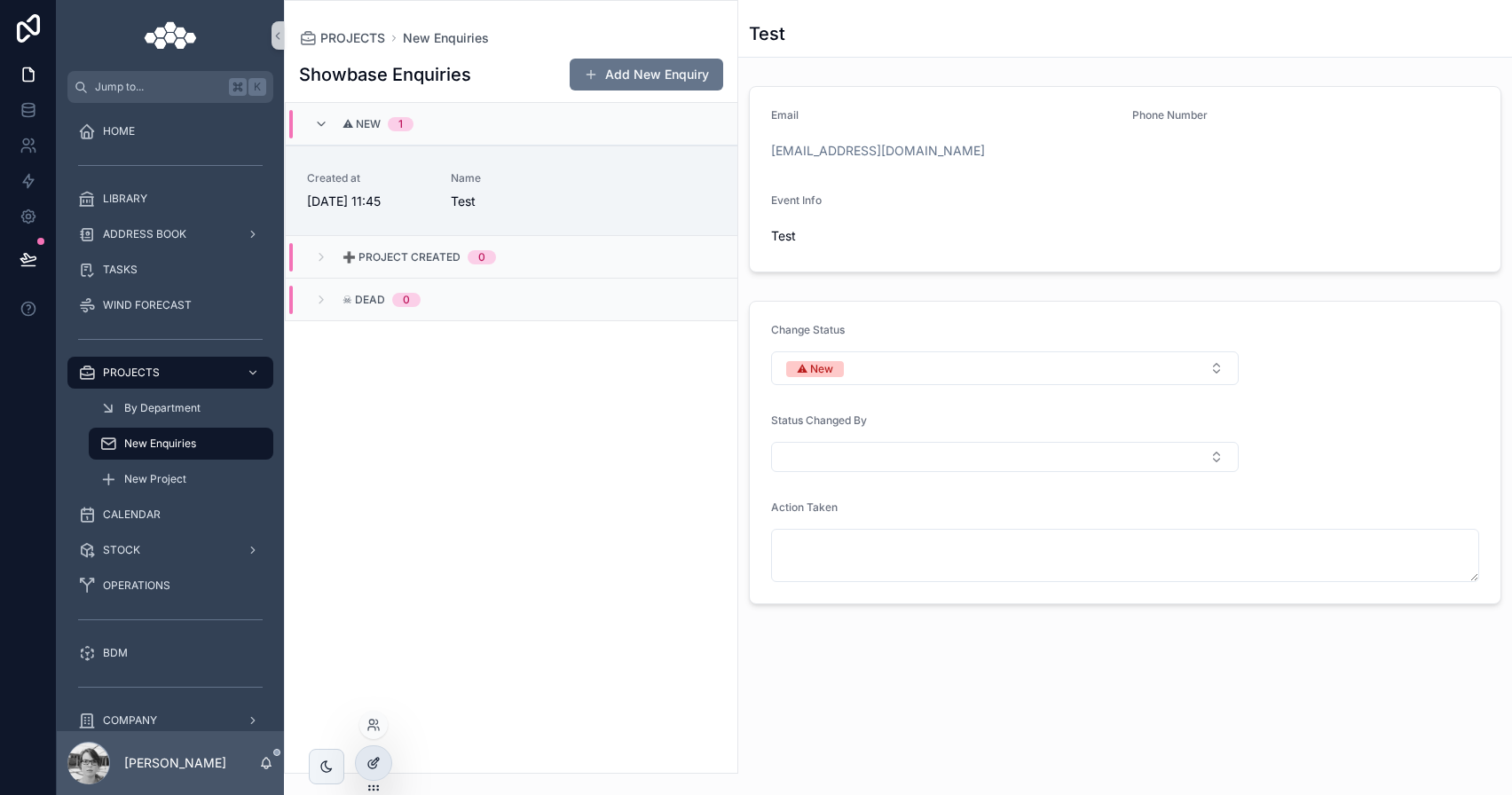
click at [377, 756] on icon at bounding box center [374, 763] width 14 height 14
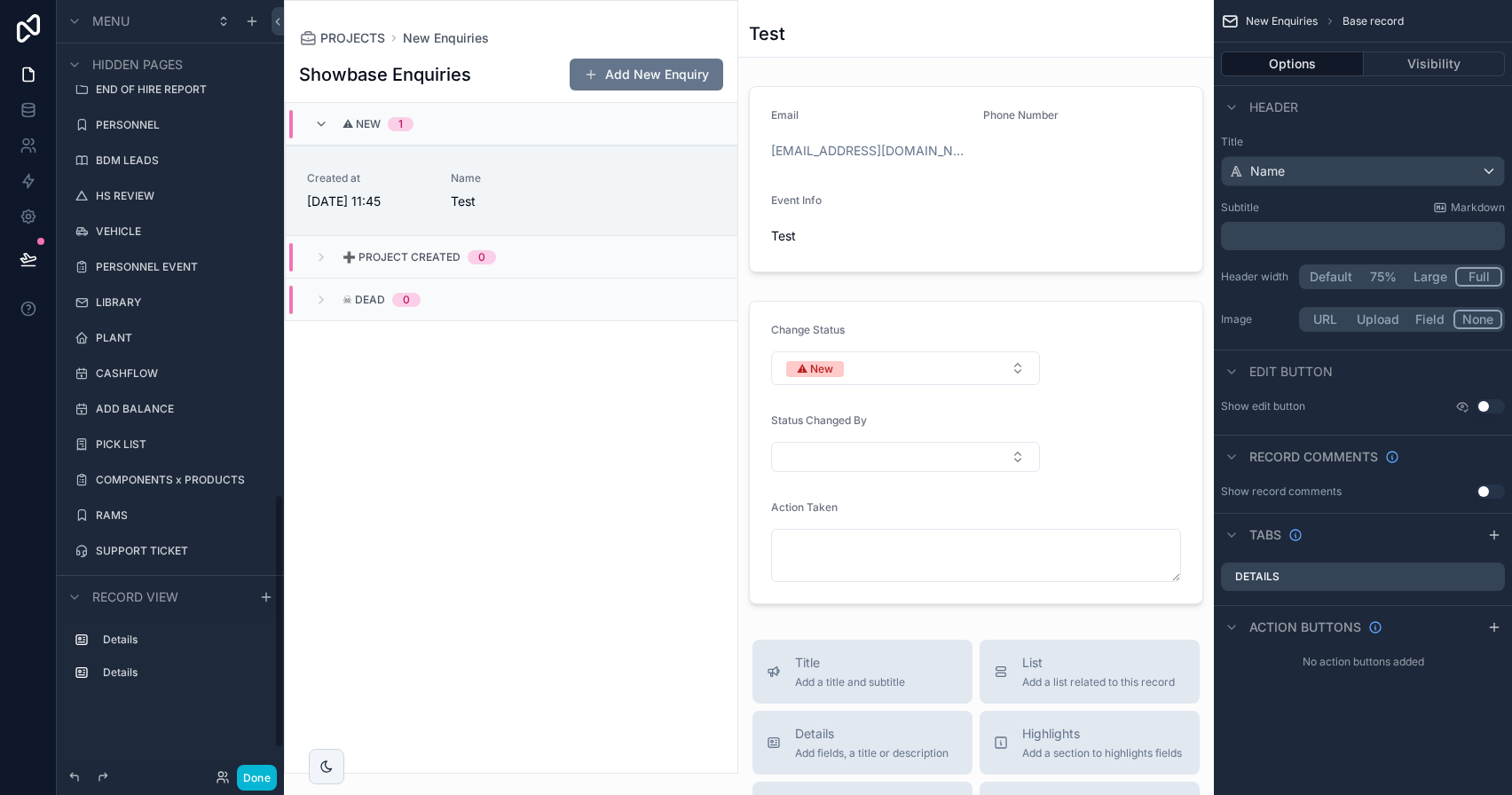
scroll to position [1581, 0]
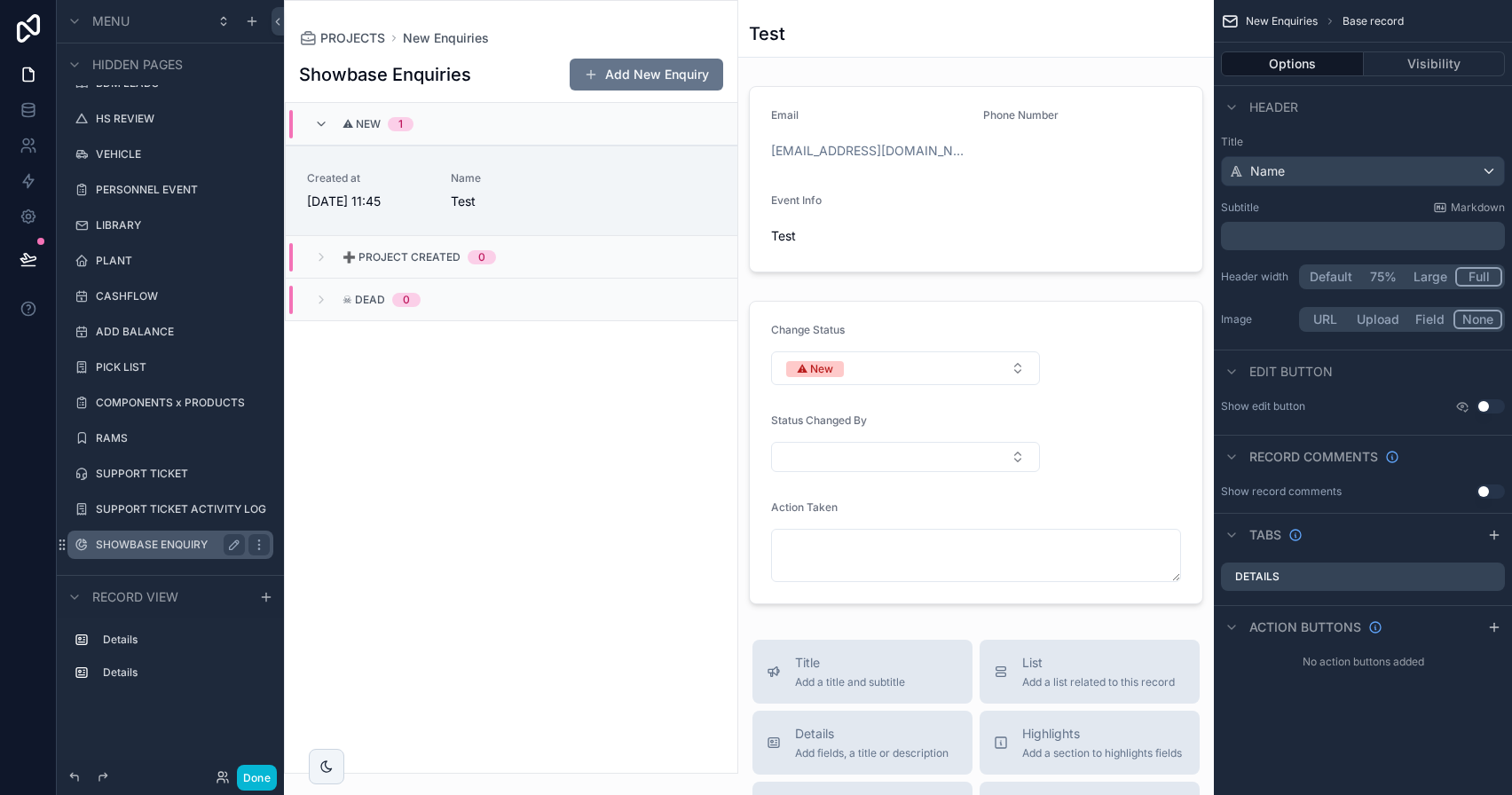
click at [194, 538] on label "SHOWBASE ENQUIRY" at bounding box center [166, 545] width 142 height 14
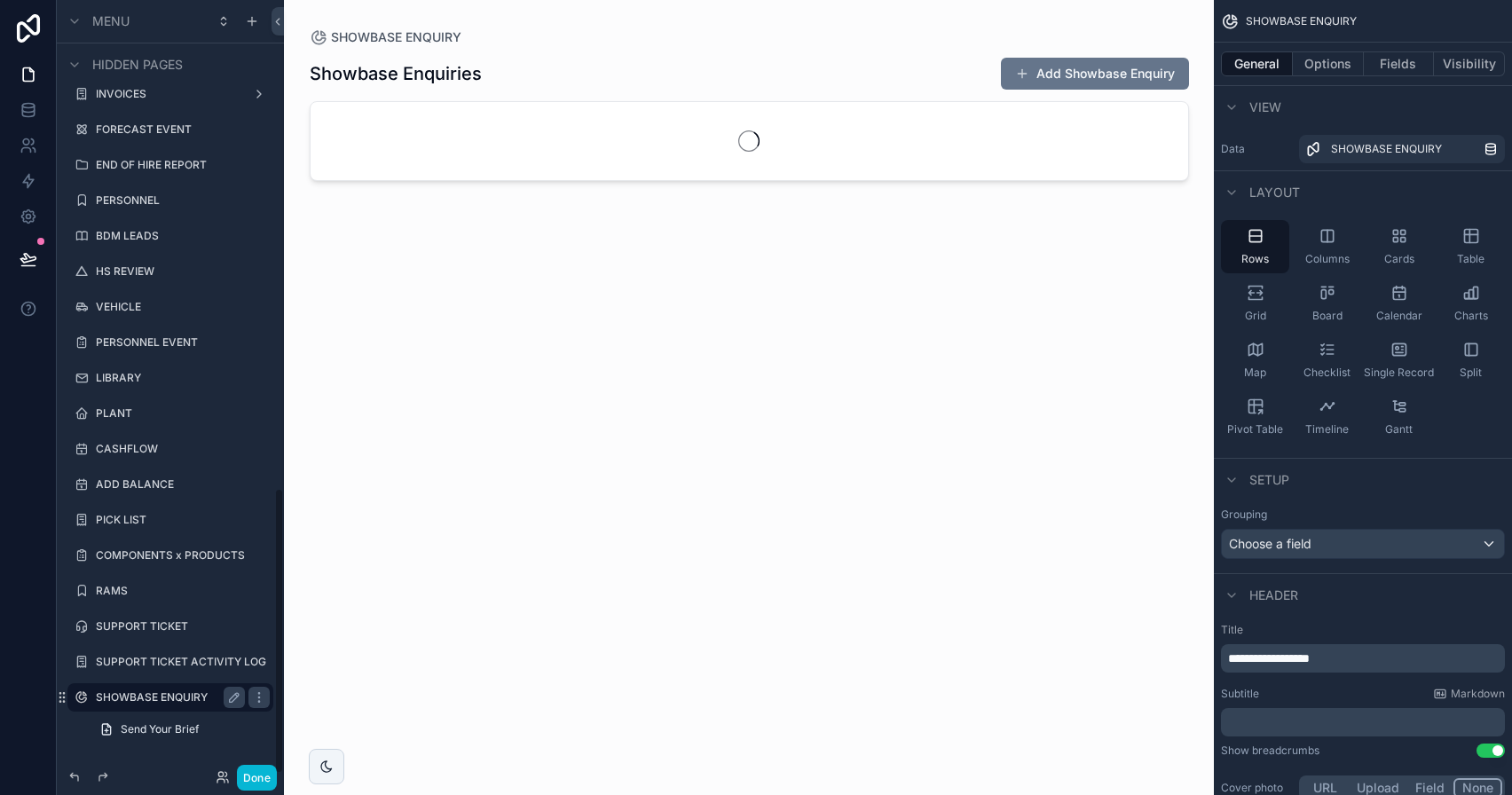
scroll to position [1317, 0]
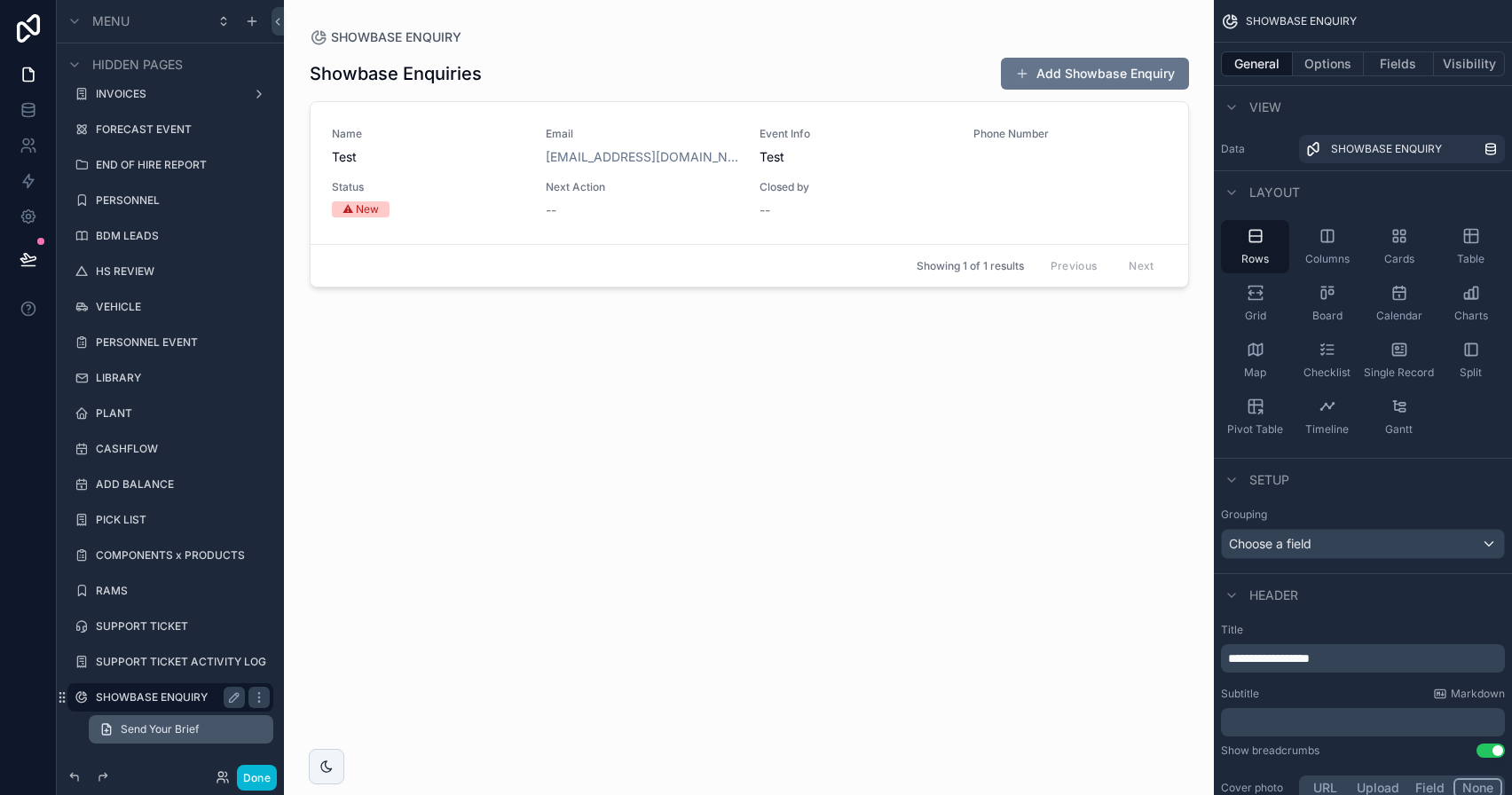
click at [178, 716] on link "Send Your Brief" at bounding box center [180, 729] width 184 height 29
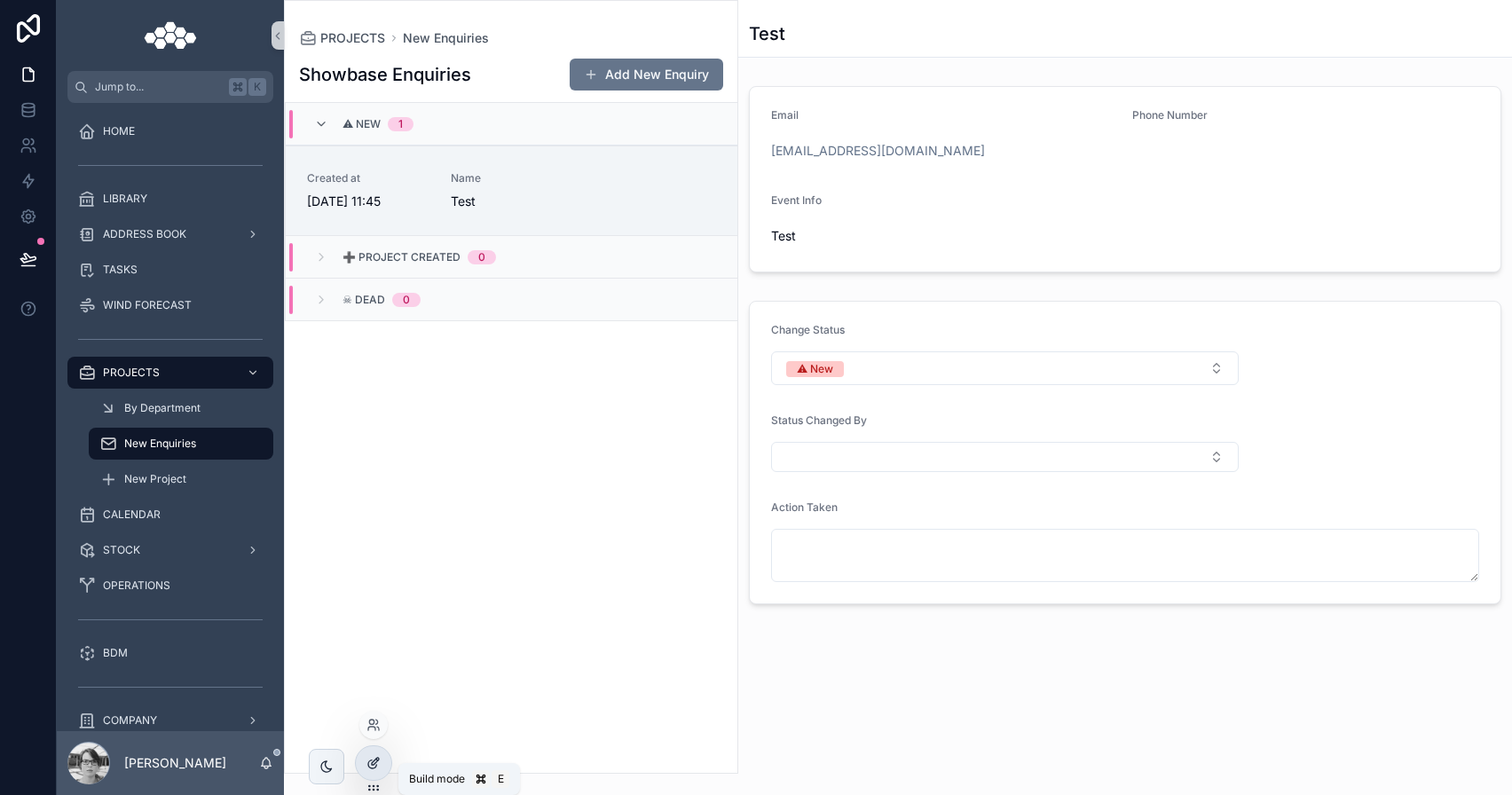
click at [358, 768] on div at bounding box center [374, 763] width 36 height 34
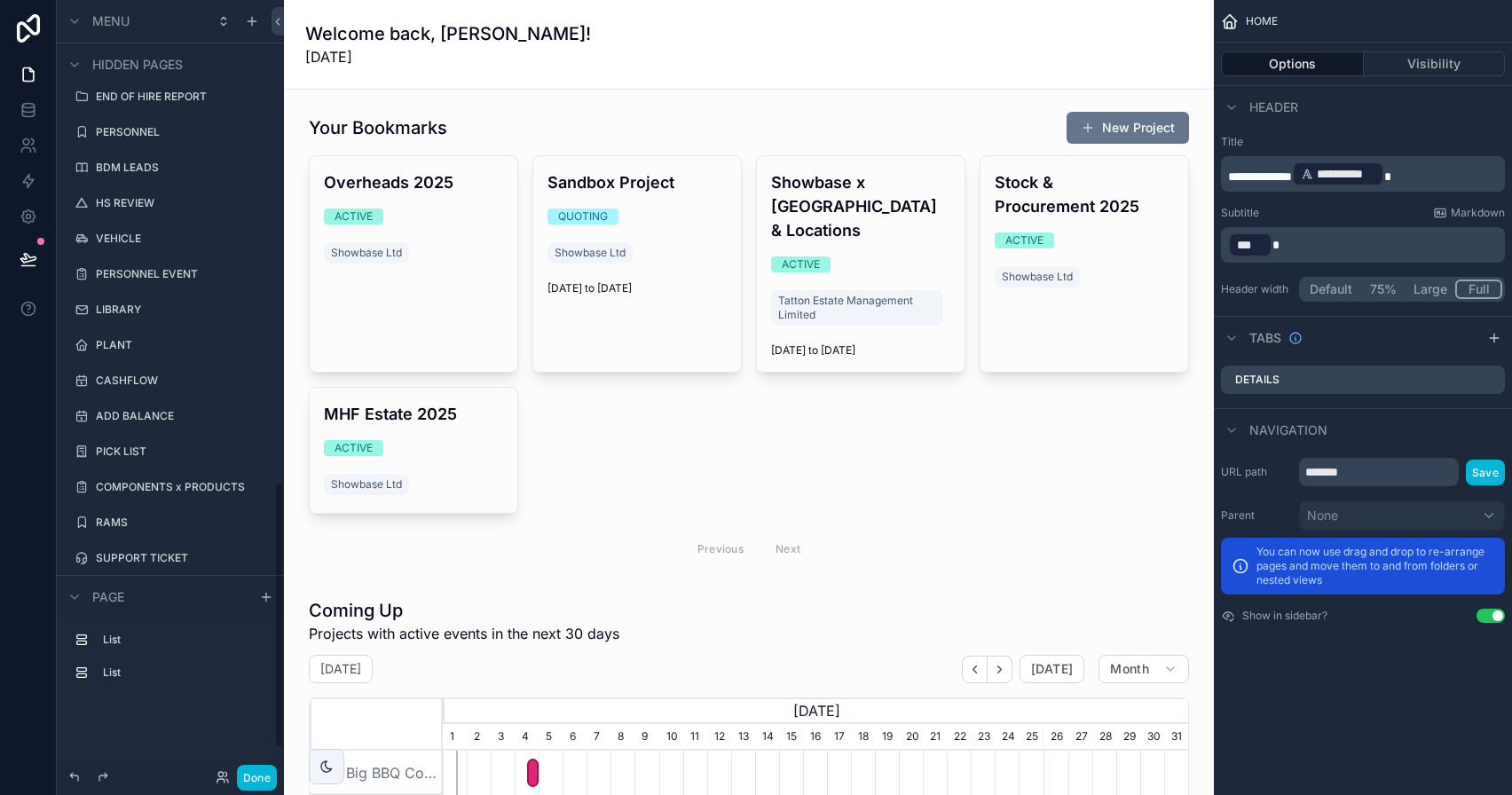
scroll to position [1469, 0]
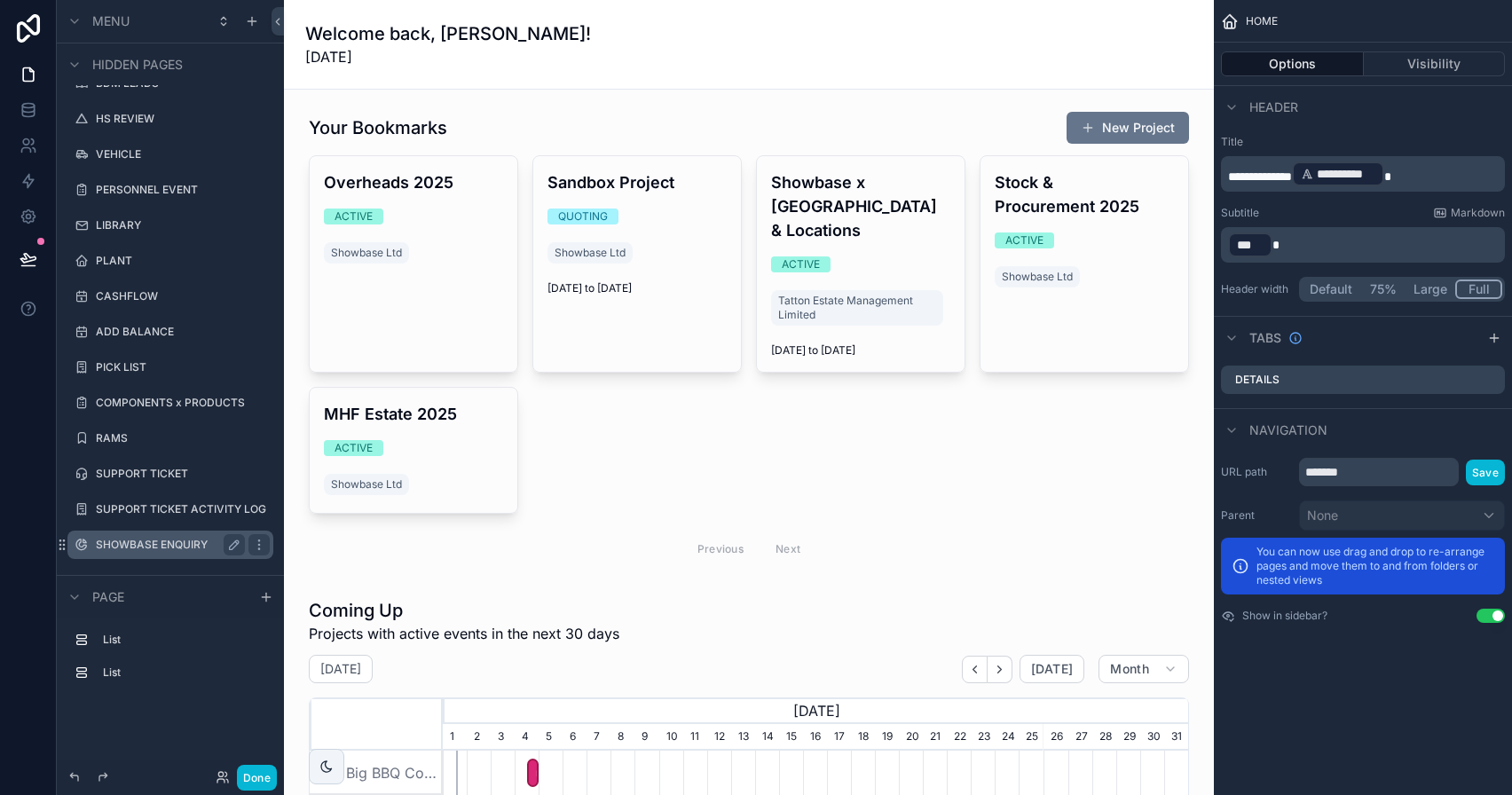
click at [176, 544] on label "SHOWBASE ENQUIRY" at bounding box center [166, 545] width 142 height 14
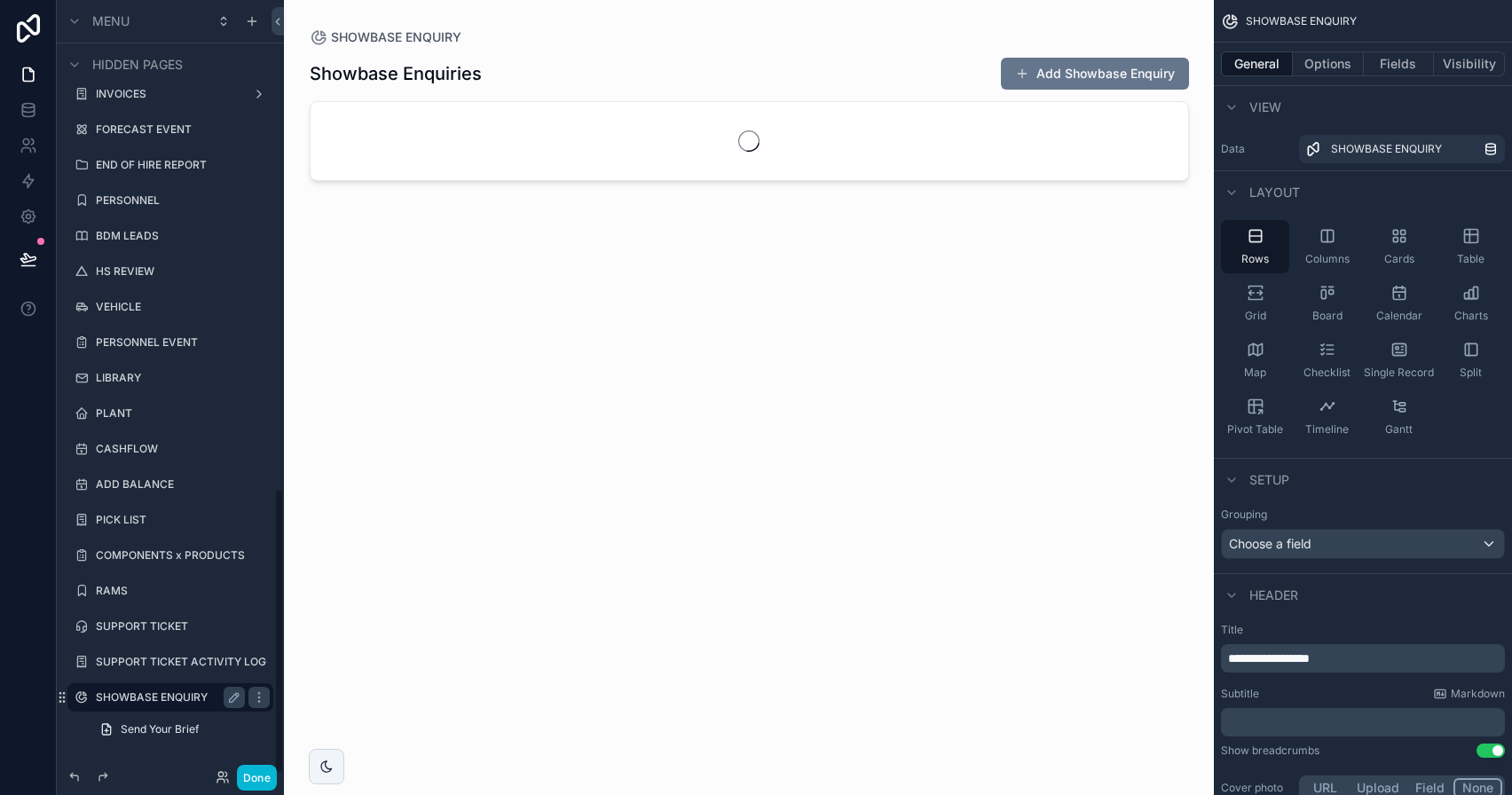
scroll to position [1317, 0]
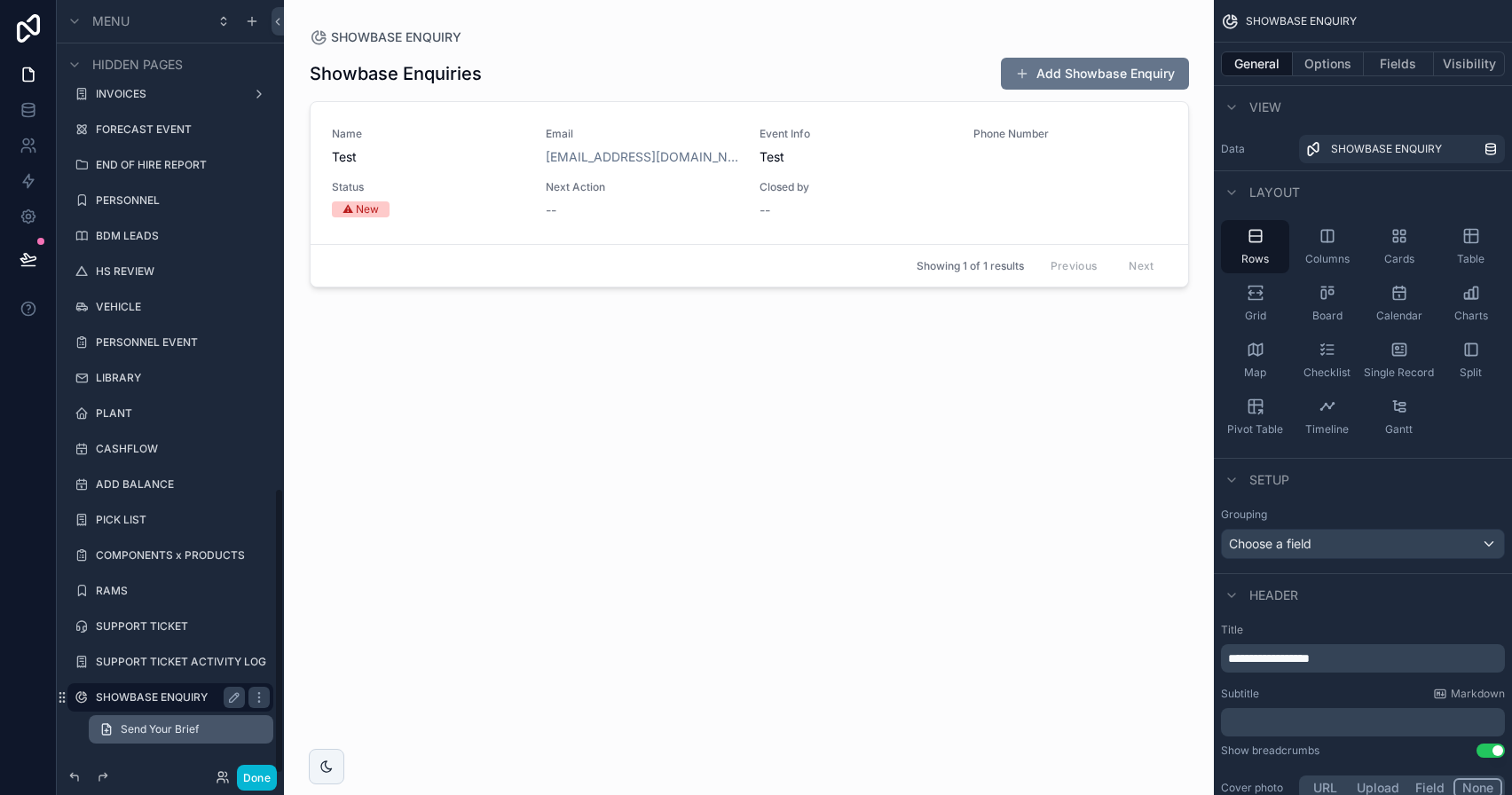
click at [179, 720] on link "Send Your Brief" at bounding box center [180, 729] width 184 height 29
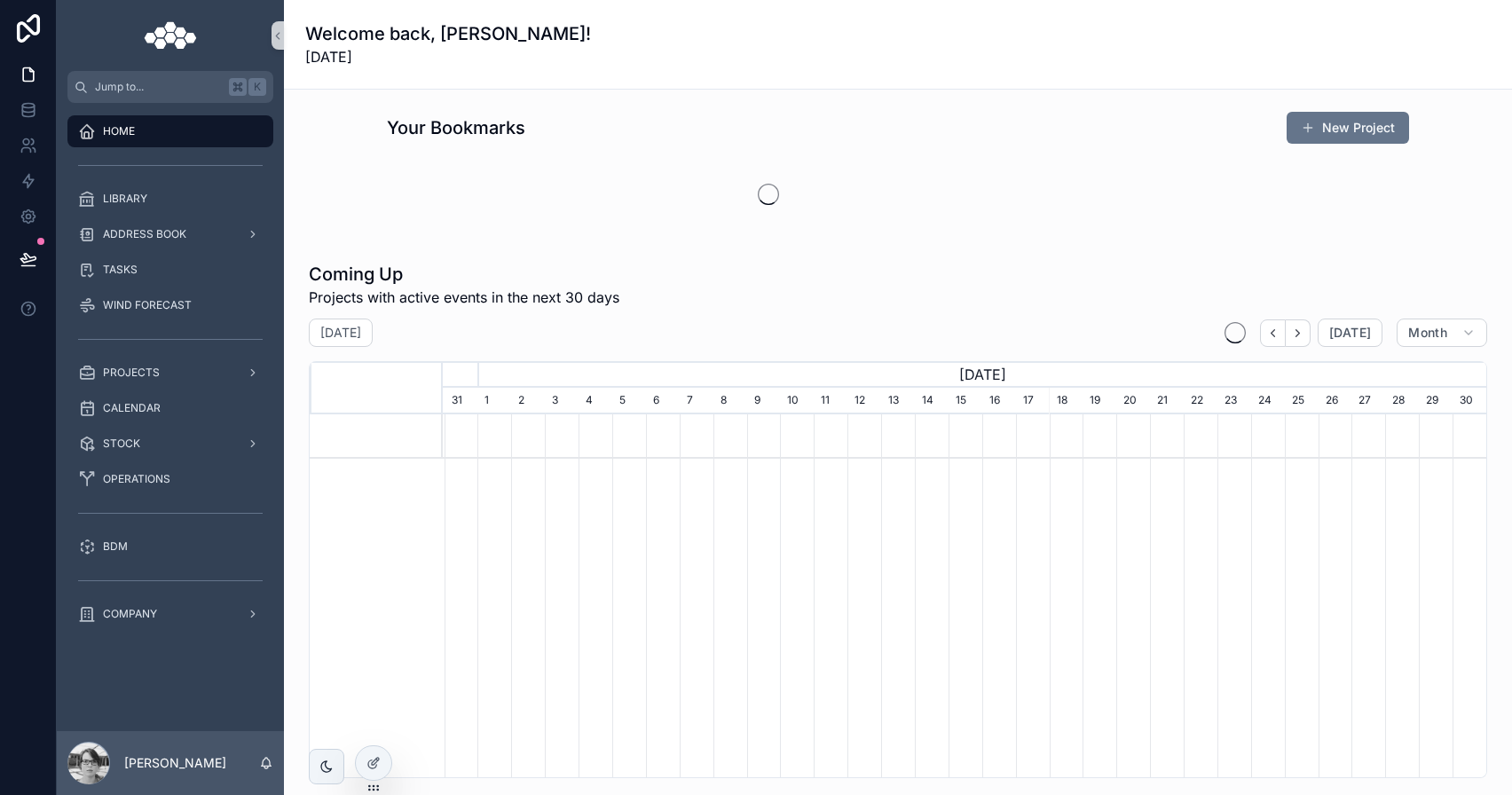
scroll to position [0, 1044]
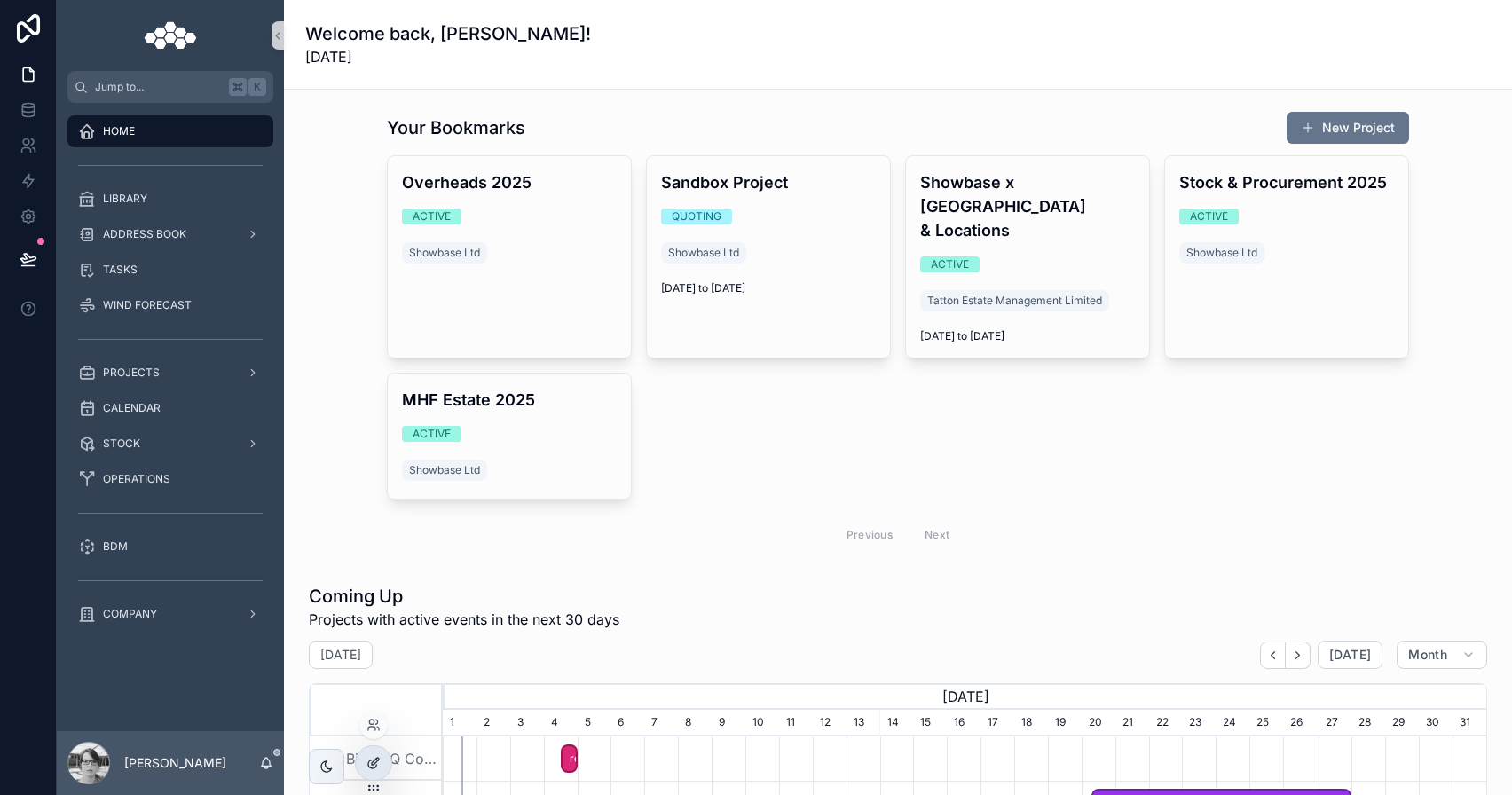
click at [370, 768] on icon at bounding box center [374, 763] width 14 height 14
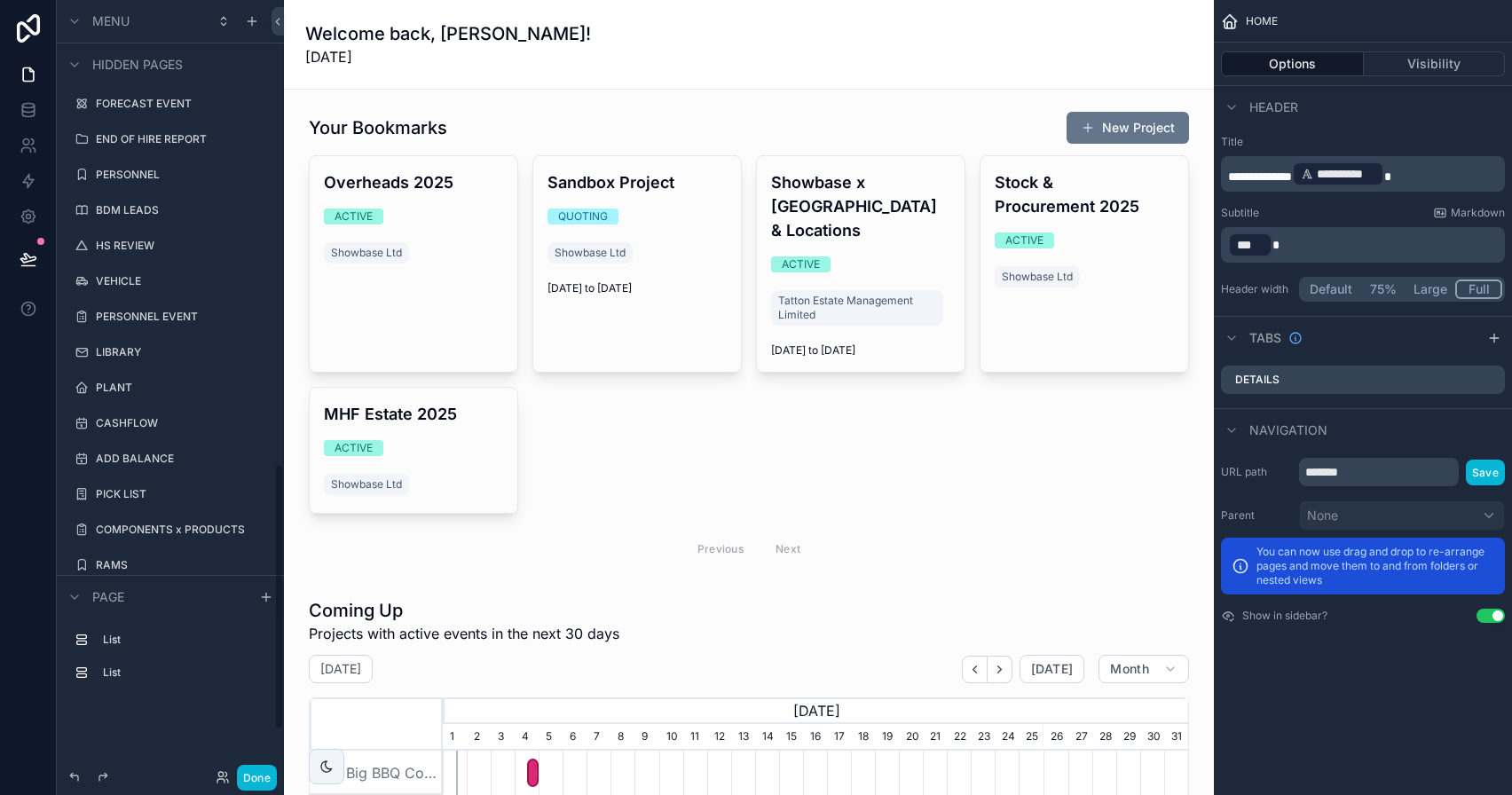
scroll to position [1469, 0]
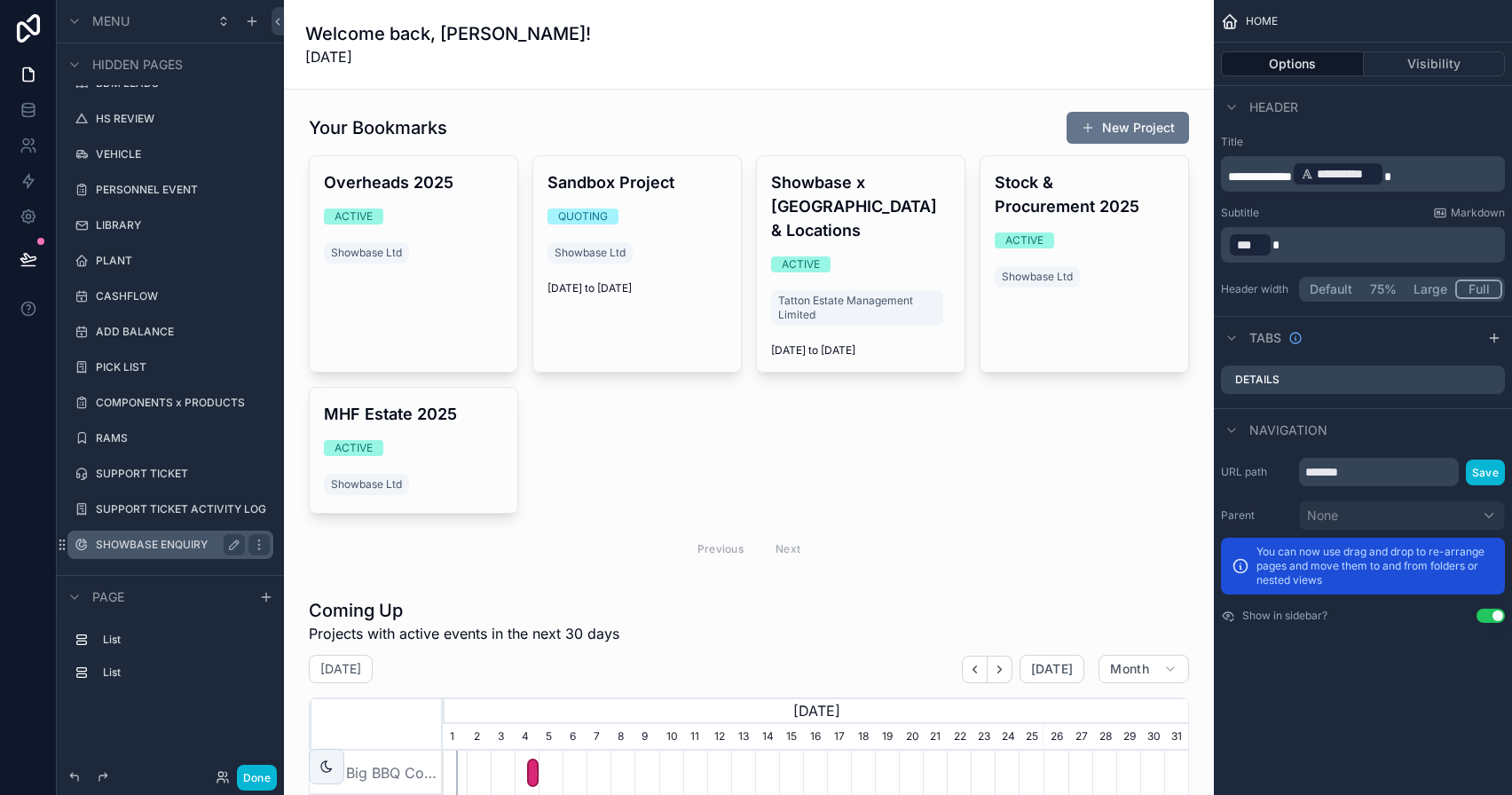
click at [212, 543] on label "SHOWBASE ENQUIRY" at bounding box center [166, 545] width 142 height 14
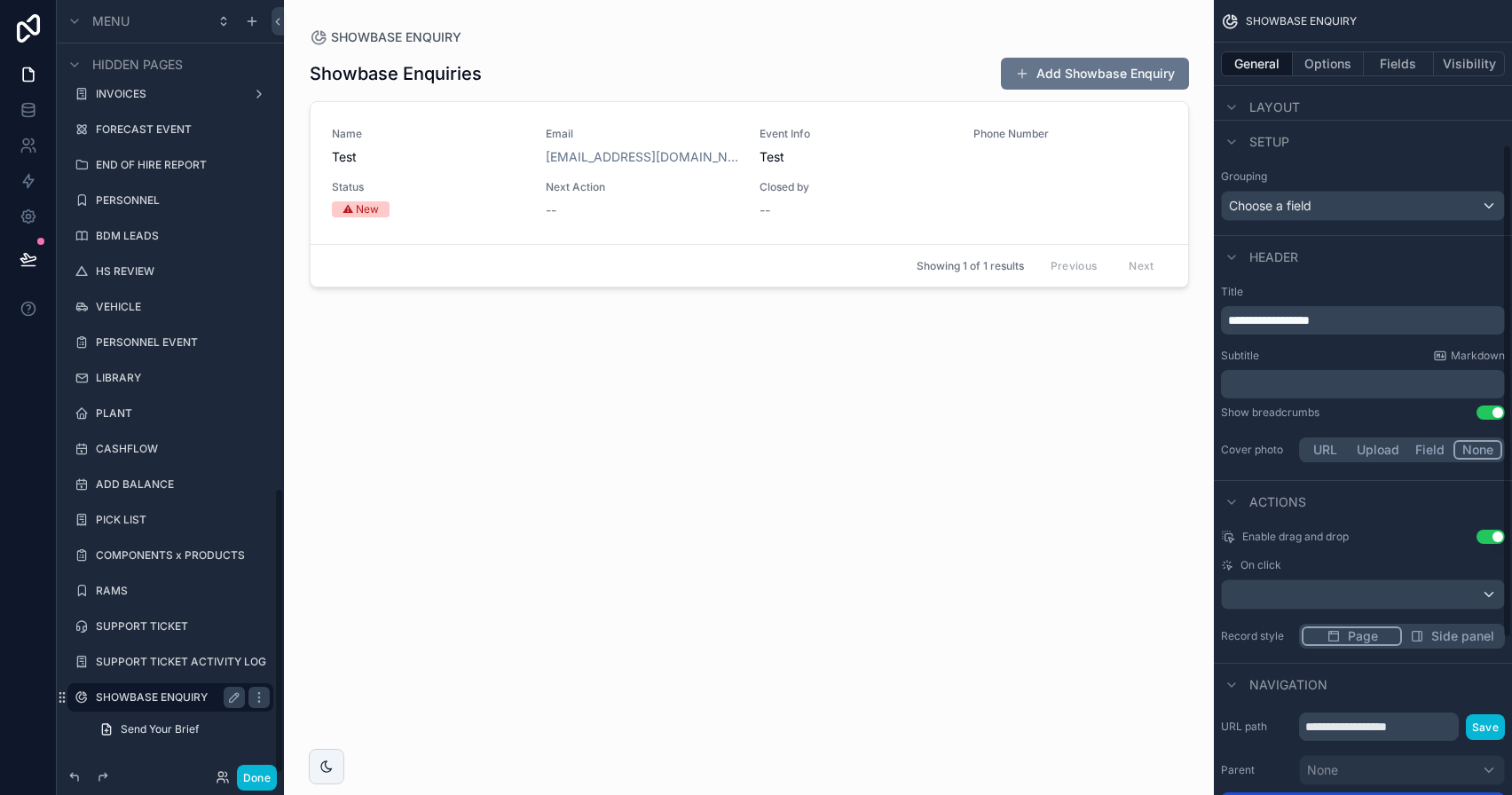
scroll to position [484, 0]
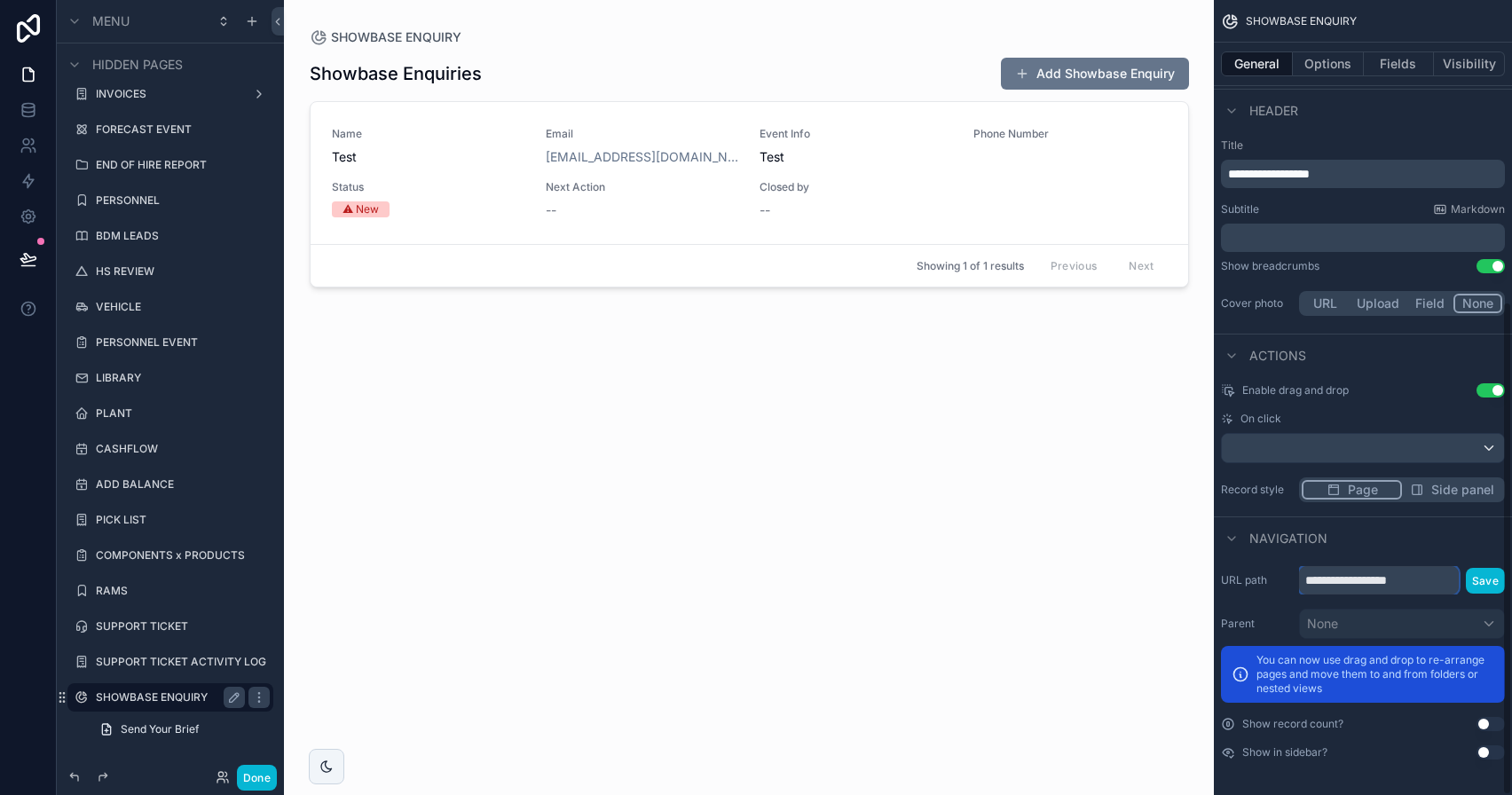
click at [1434, 582] on input "**********" at bounding box center [1379, 580] width 159 height 29
type input "**********"
click at [1486, 591] on button "Save" at bounding box center [1485, 581] width 39 height 26
click at [1493, 584] on button "Save" at bounding box center [1485, 581] width 39 height 26
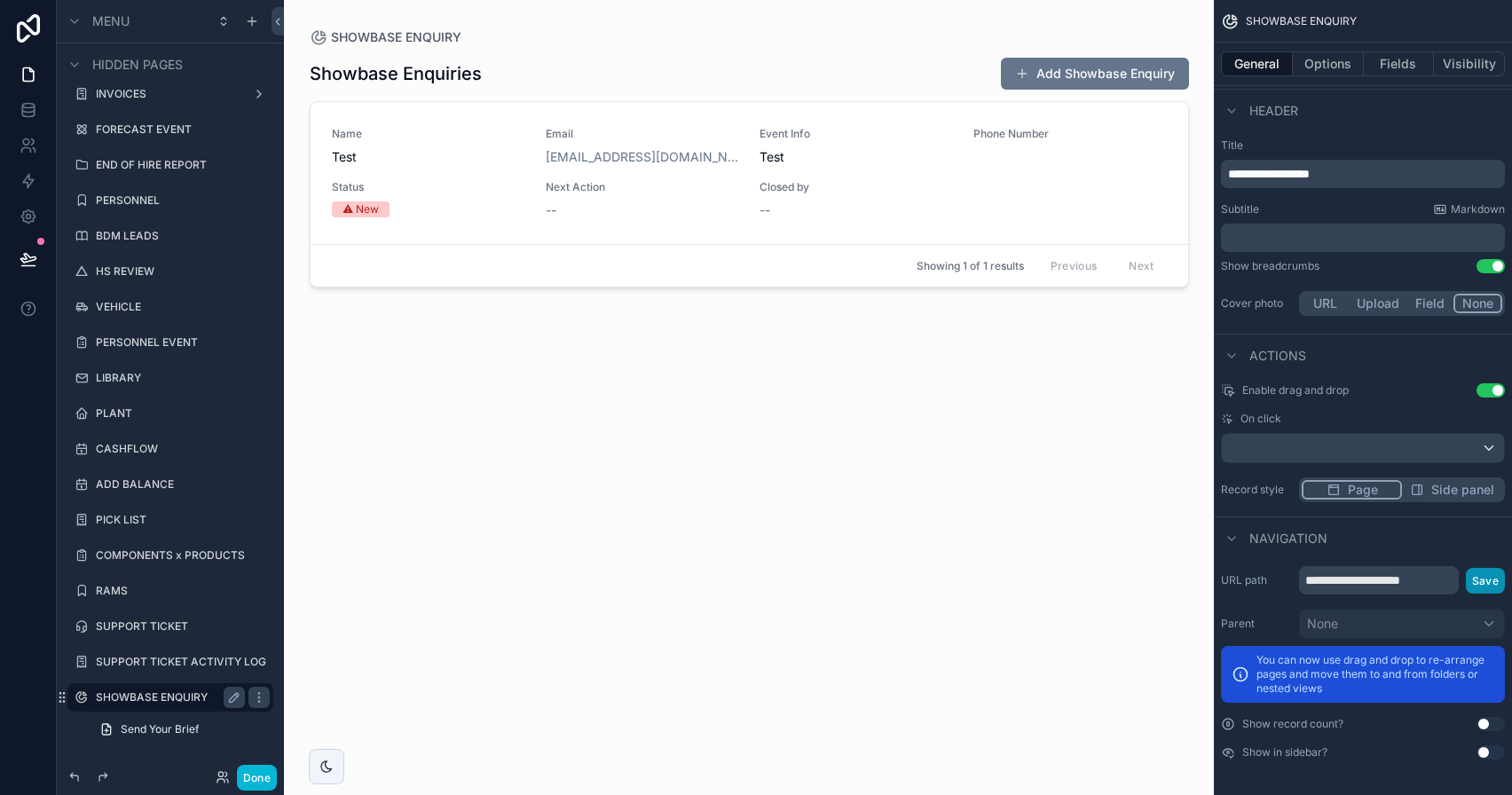
click at [1493, 584] on button "Save" at bounding box center [1485, 581] width 39 height 26
click at [191, 723] on span "Send Your Brief" at bounding box center [159, 729] width 78 height 14
